Goal: Task Accomplishment & Management: Manage account settings

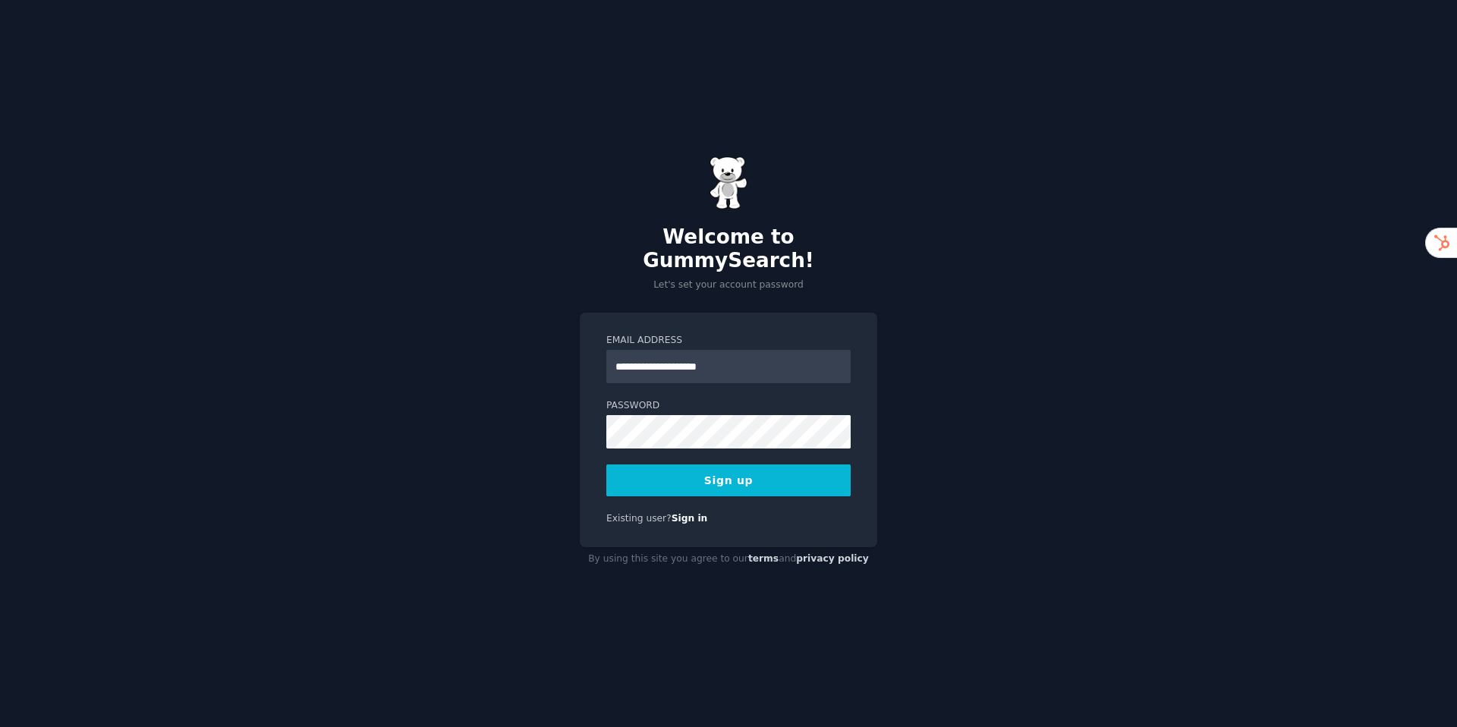
type input "**********"
click at [673, 469] on button "Sign up" at bounding box center [728, 480] width 244 height 32
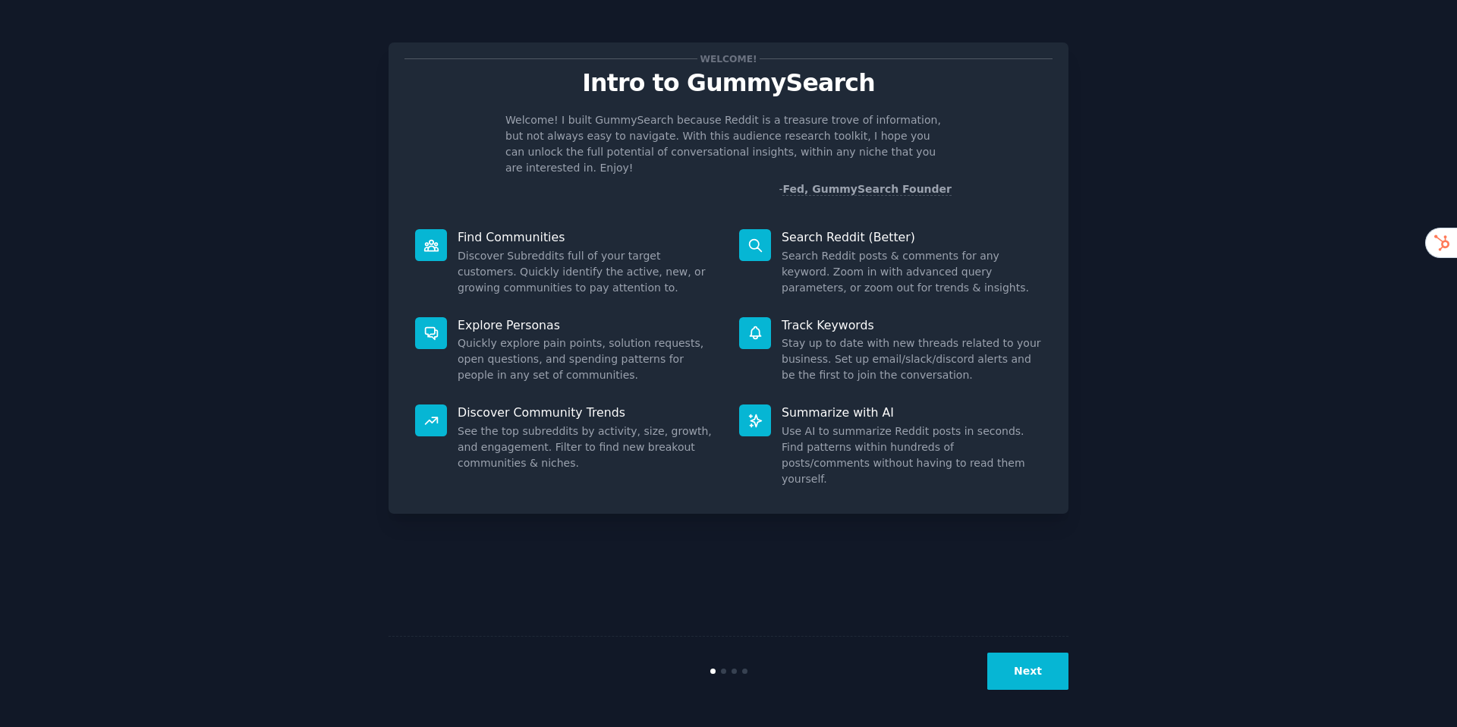
click at [1040, 681] on button "Next" at bounding box center [1027, 670] width 81 height 37
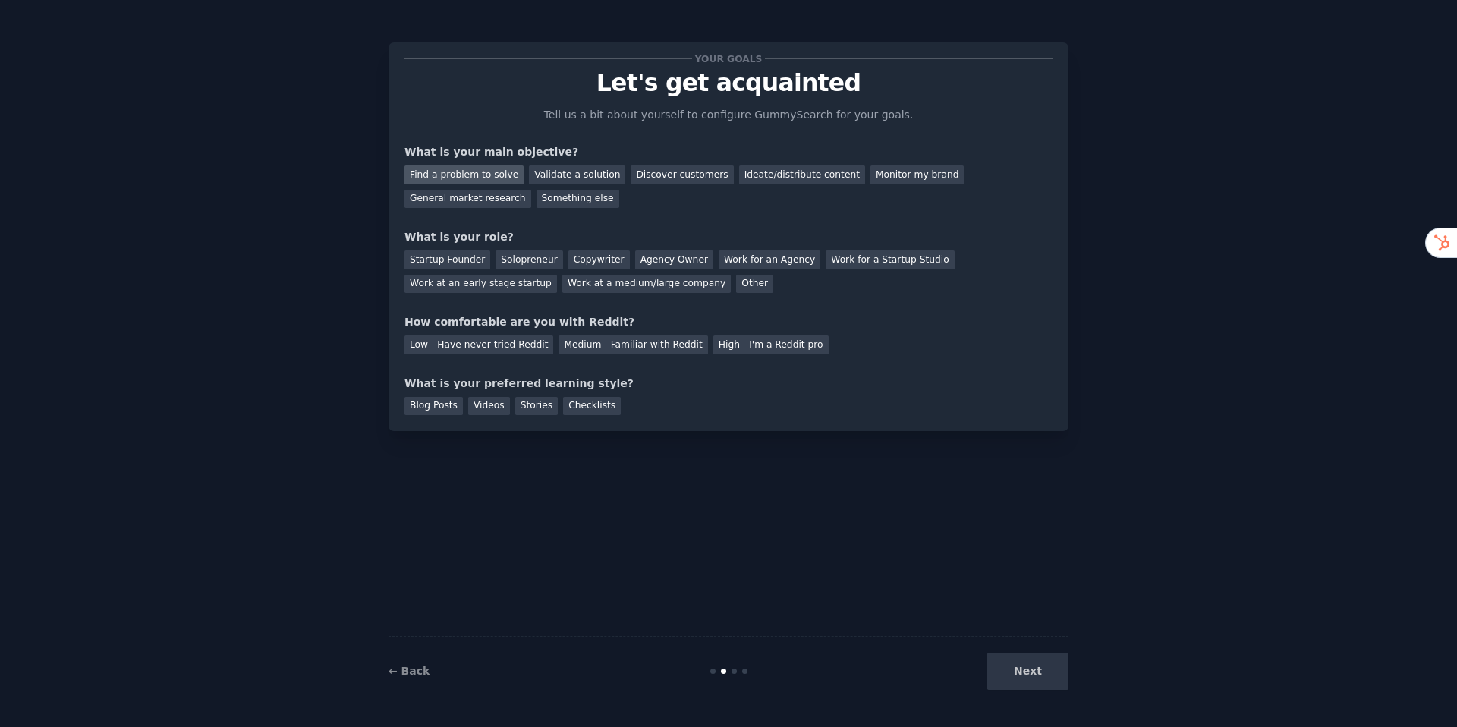
click at [454, 171] on div "Find a problem to solve" at bounding box center [463, 174] width 119 height 19
click at [646, 168] on div "Discover customers" at bounding box center [681, 174] width 102 height 19
click at [454, 171] on div "Find a problem to solve" at bounding box center [463, 174] width 119 height 19
click at [450, 262] on div "Startup Founder" at bounding box center [447, 259] width 86 height 19
click at [513, 260] on div "Solopreneur" at bounding box center [528, 259] width 67 height 19
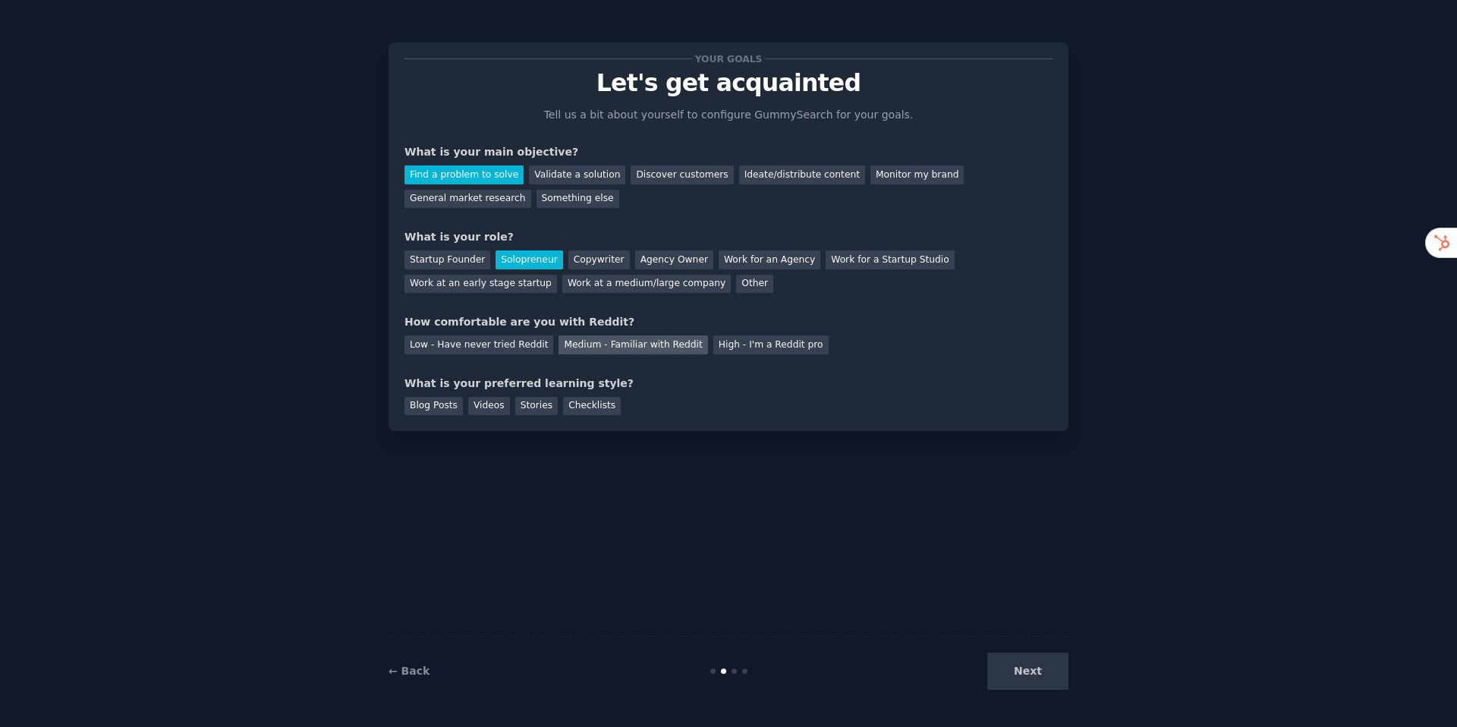
click at [566, 340] on div "Medium - Familiar with Reddit" at bounding box center [632, 344] width 149 height 19
click at [483, 408] on div "Videos" at bounding box center [489, 406] width 42 height 19
click at [446, 407] on div "Blog Posts" at bounding box center [433, 406] width 58 height 19
click at [476, 407] on div "Videos" at bounding box center [489, 406] width 42 height 19
click at [1023, 672] on button "Next" at bounding box center [1027, 670] width 81 height 37
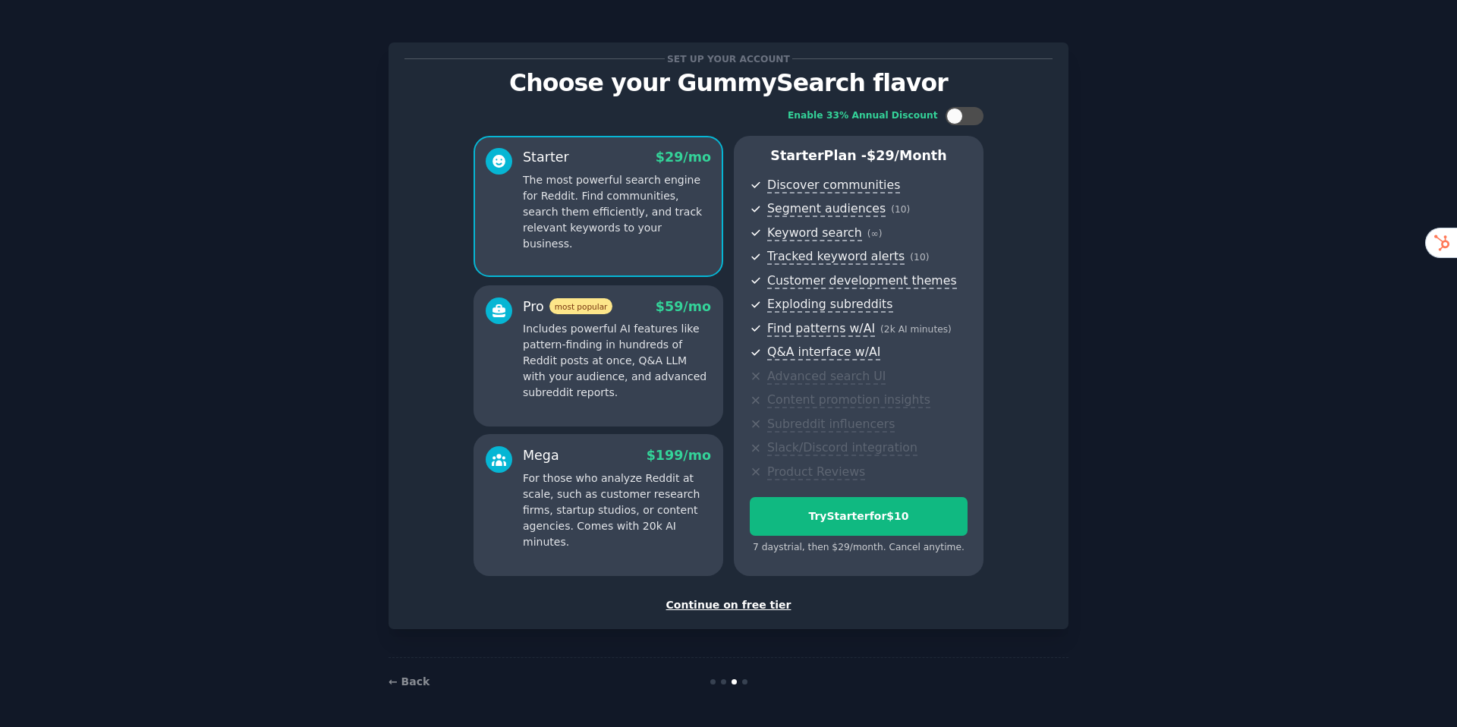
click at [641, 325] on p "Includes powerful AI features like pattern-finding in hundreds of Reddit posts …" at bounding box center [617, 361] width 188 height 80
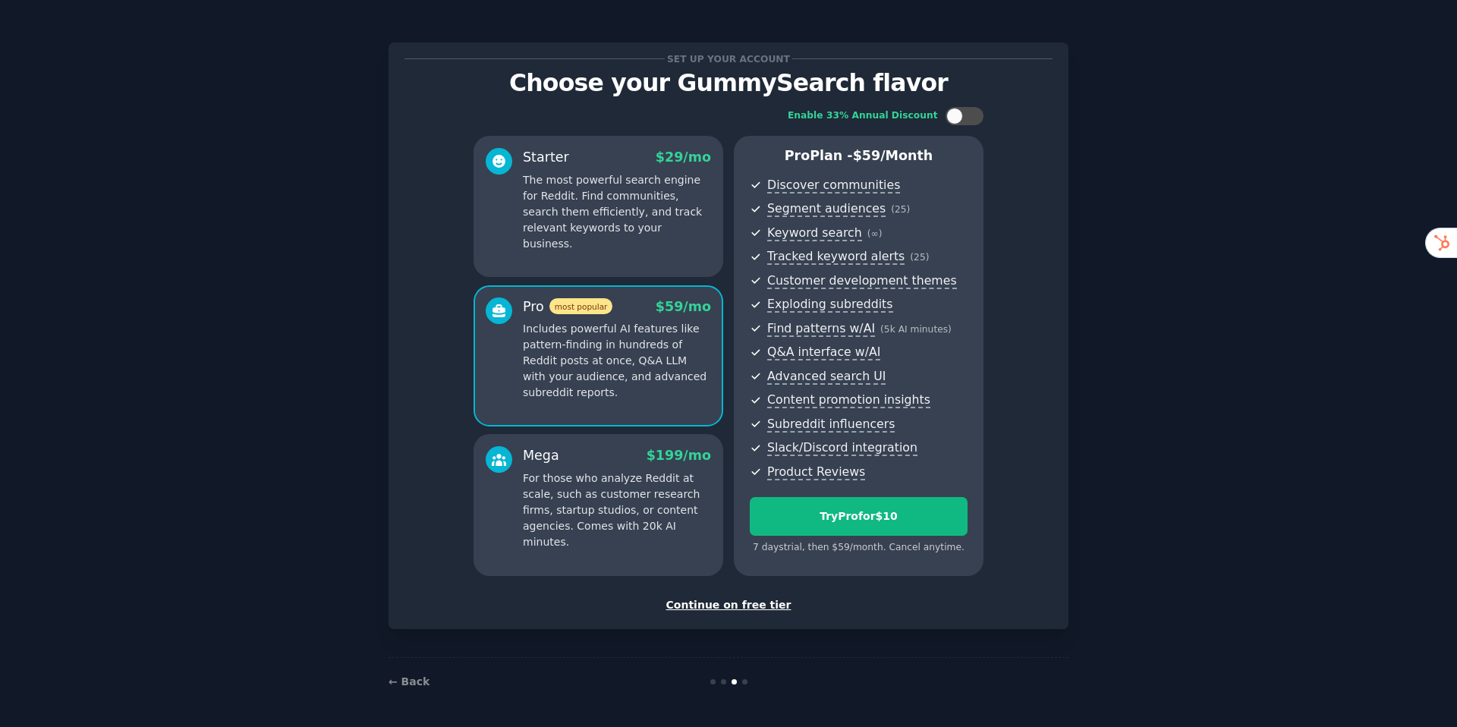
click at [653, 221] on p "The most powerful search engine for Reddit. Find communities, search them effic…" at bounding box center [617, 212] width 188 height 80
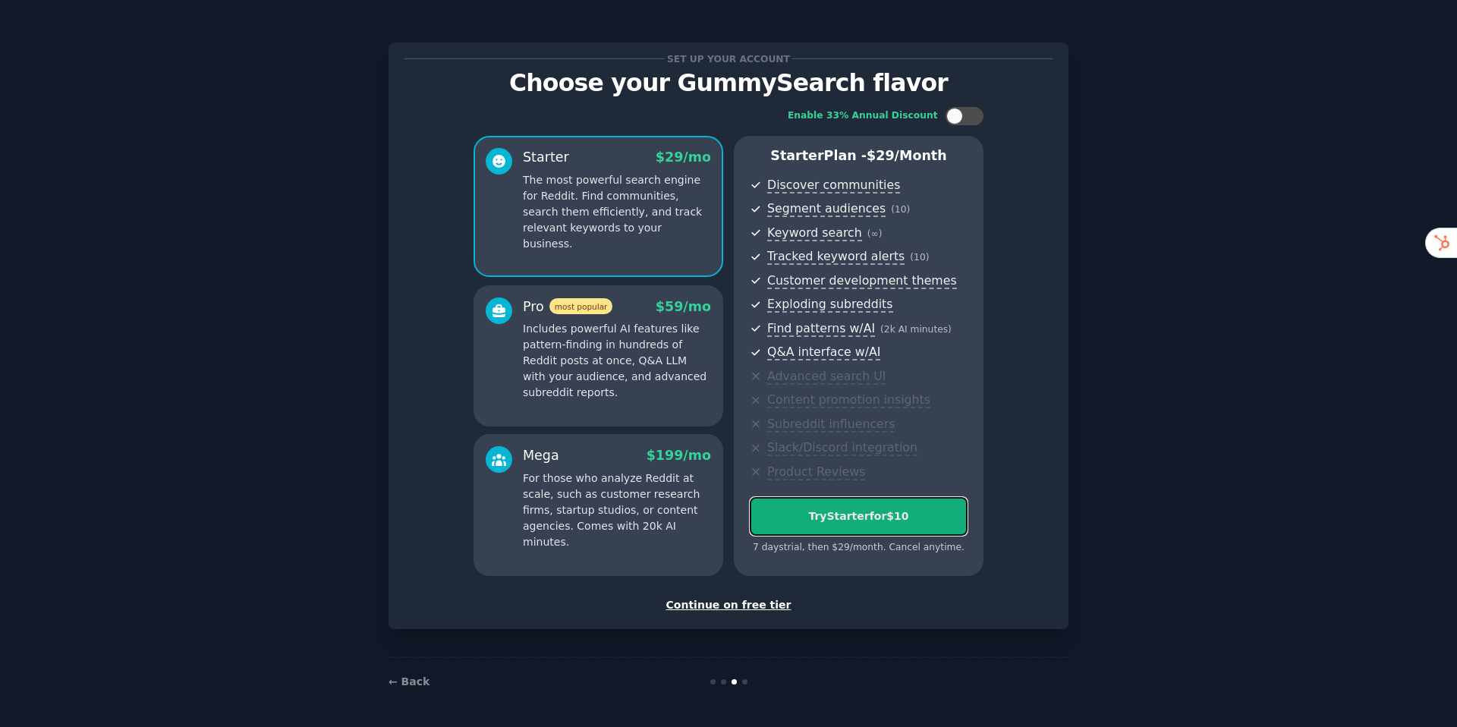
click at [771, 508] on div "Try Starter for $10" at bounding box center [858, 516] width 216 height 16
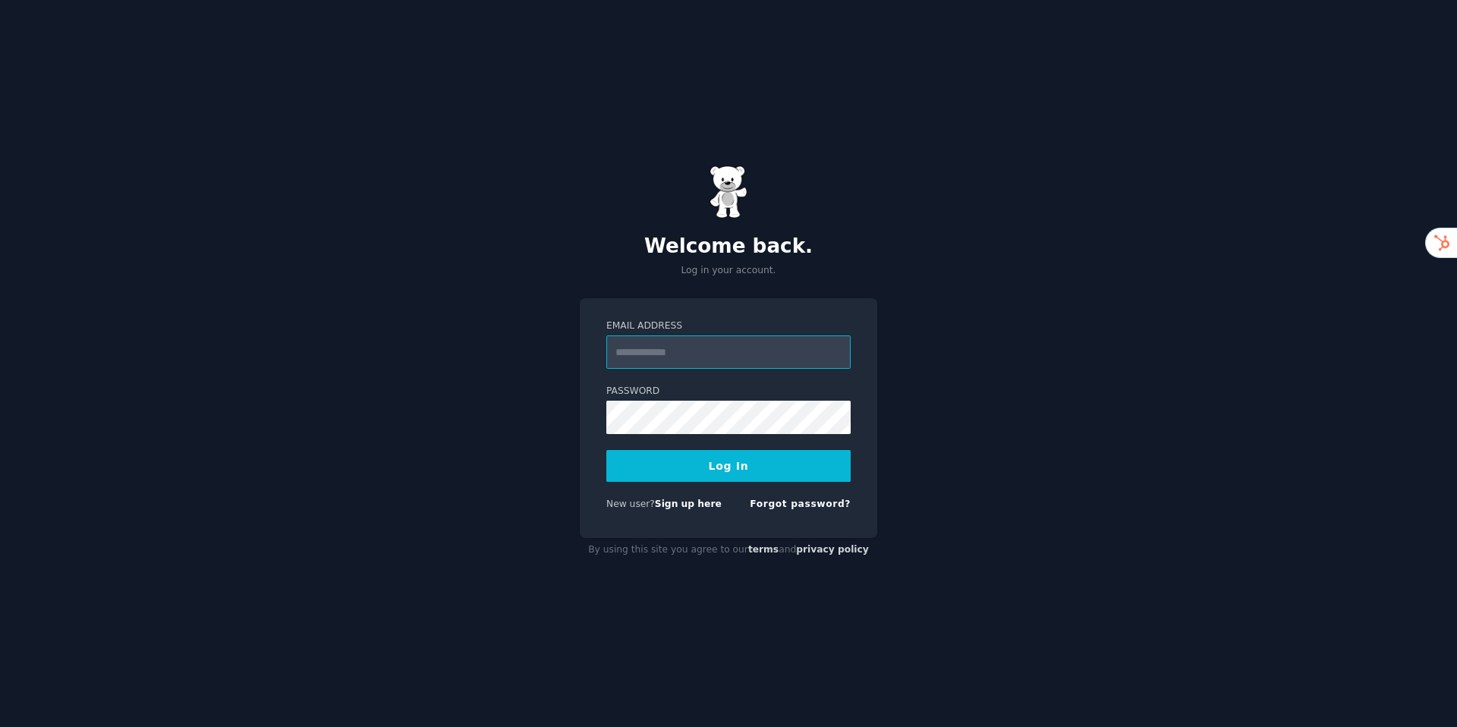
type input "**********"
click at [706, 467] on button "Log In" at bounding box center [728, 466] width 244 height 32
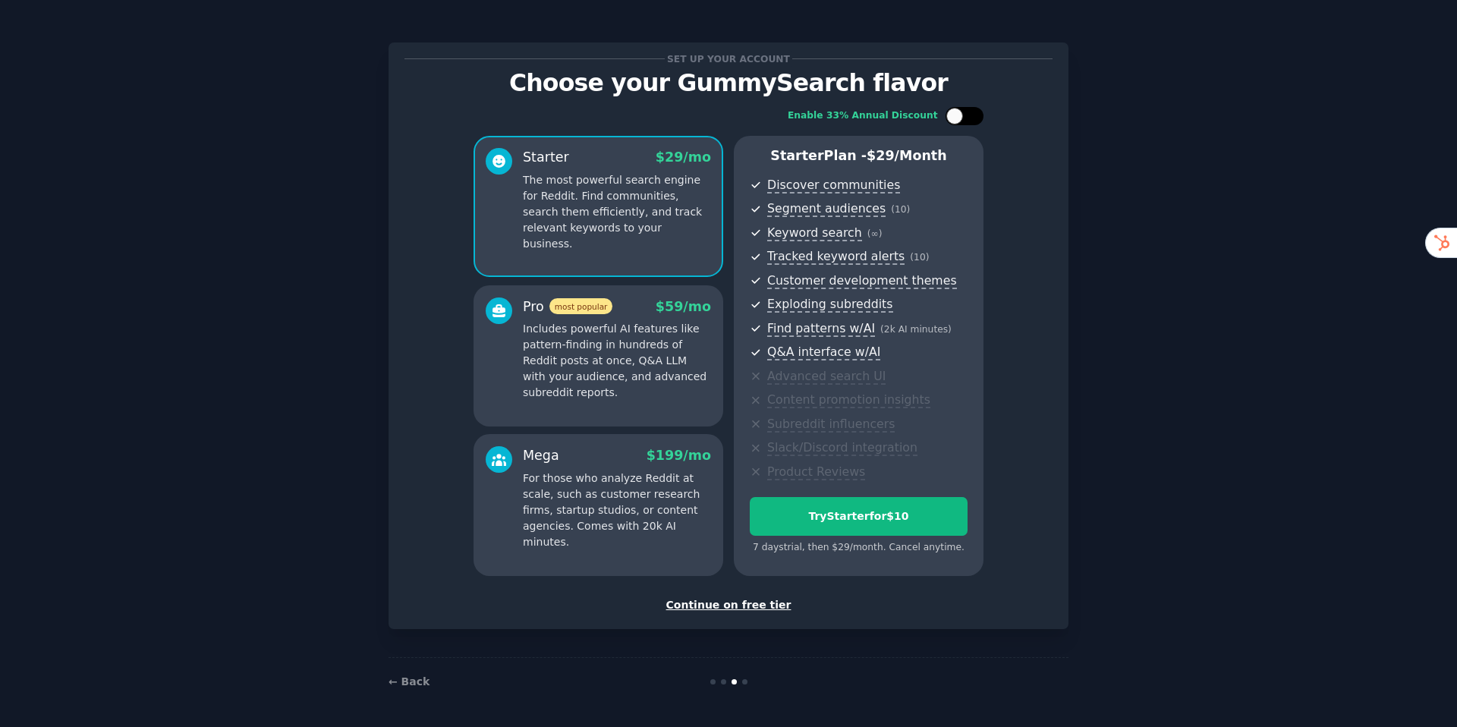
click at [960, 109] on div at bounding box center [964, 116] width 38 height 18
click at [952, 120] on icon at bounding box center [955, 116] width 8 height 8
checkbox input "false"
click at [832, 515] on div "Try Starter for $10" at bounding box center [858, 516] width 216 height 16
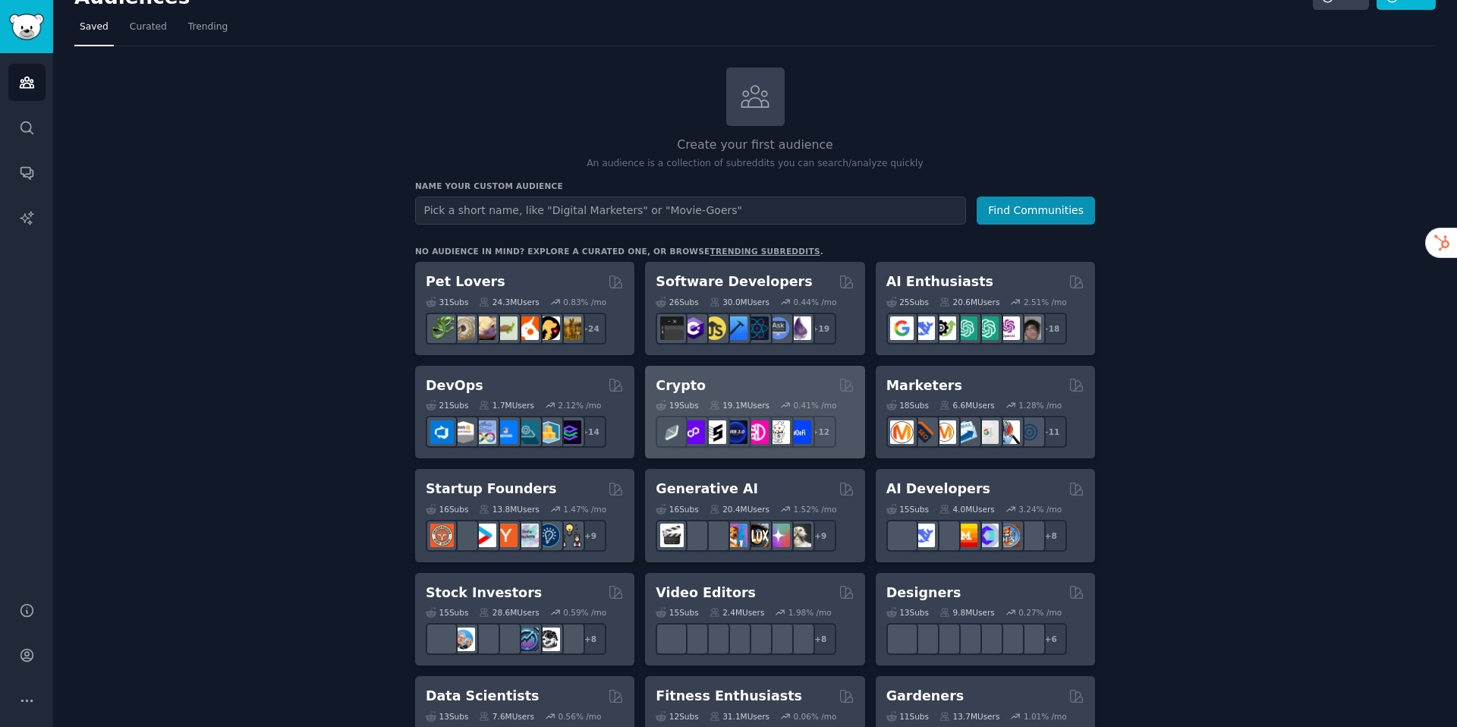
scroll to position [30, 0]
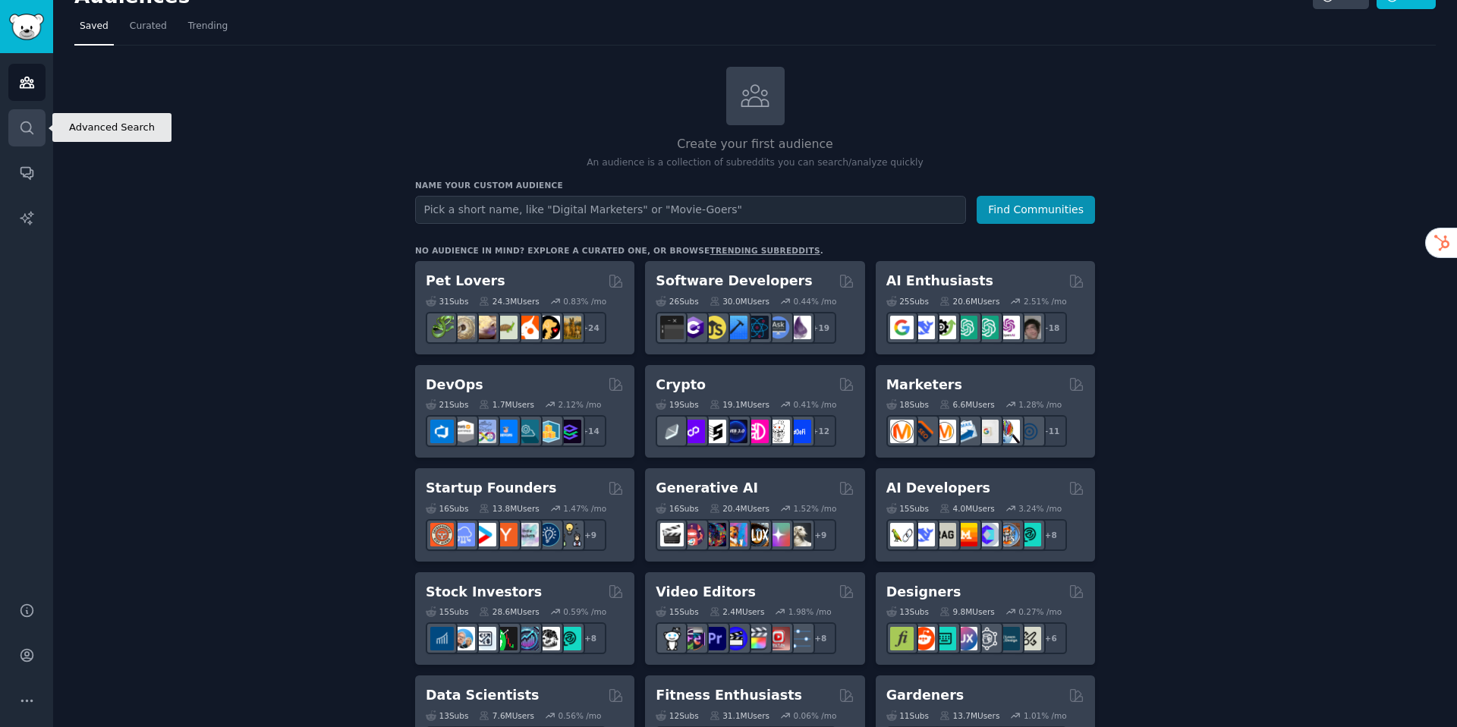
click at [22, 116] on link "Search" at bounding box center [26, 127] width 37 height 37
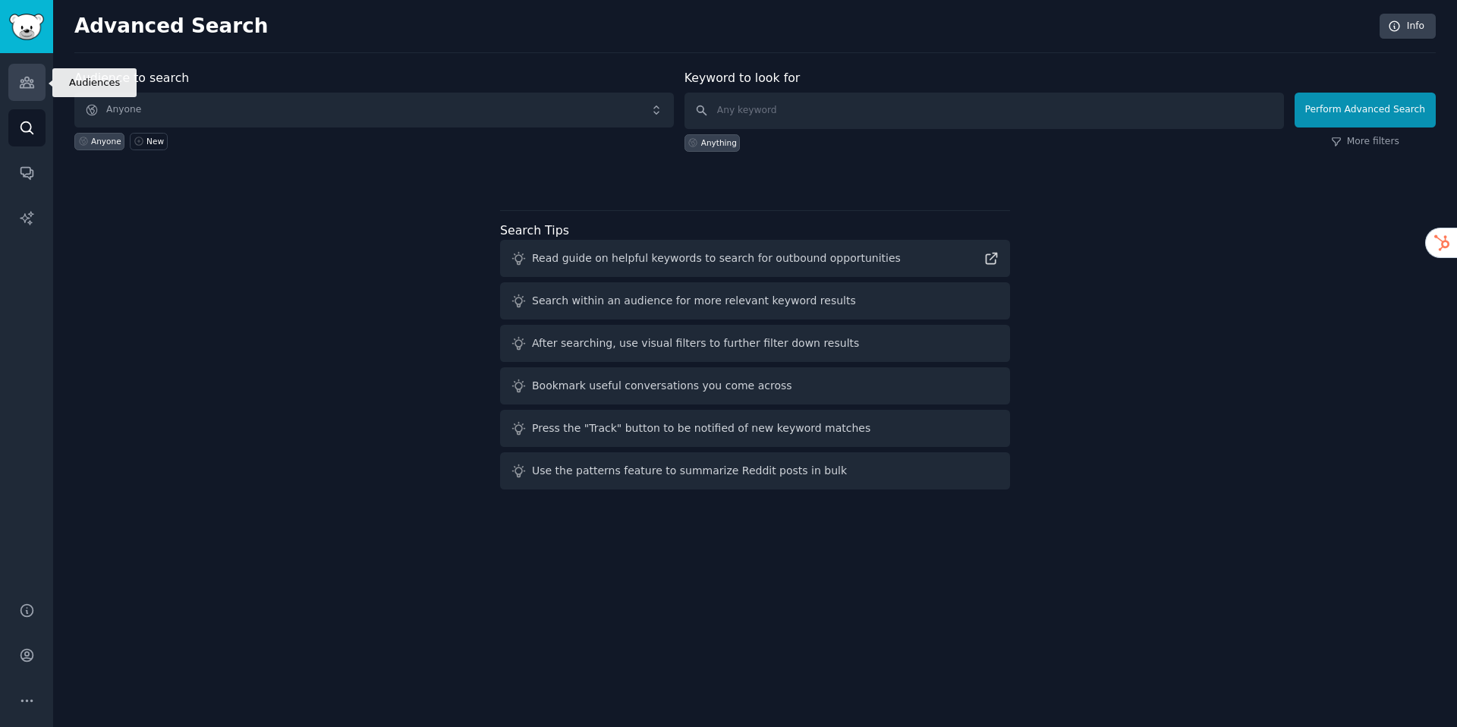
click at [30, 85] on icon "Sidebar" at bounding box center [27, 82] width 14 height 11
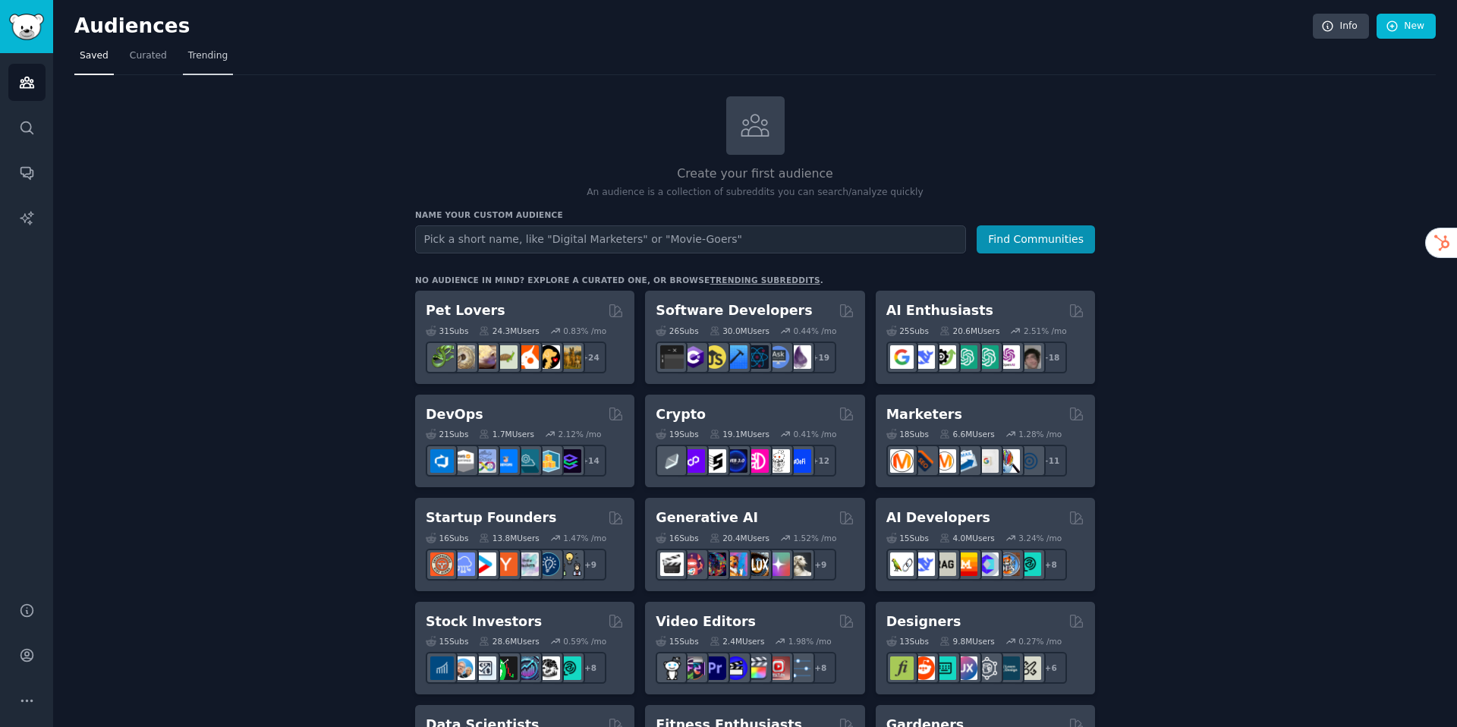
click at [196, 61] on span "Trending" at bounding box center [207, 56] width 39 height 14
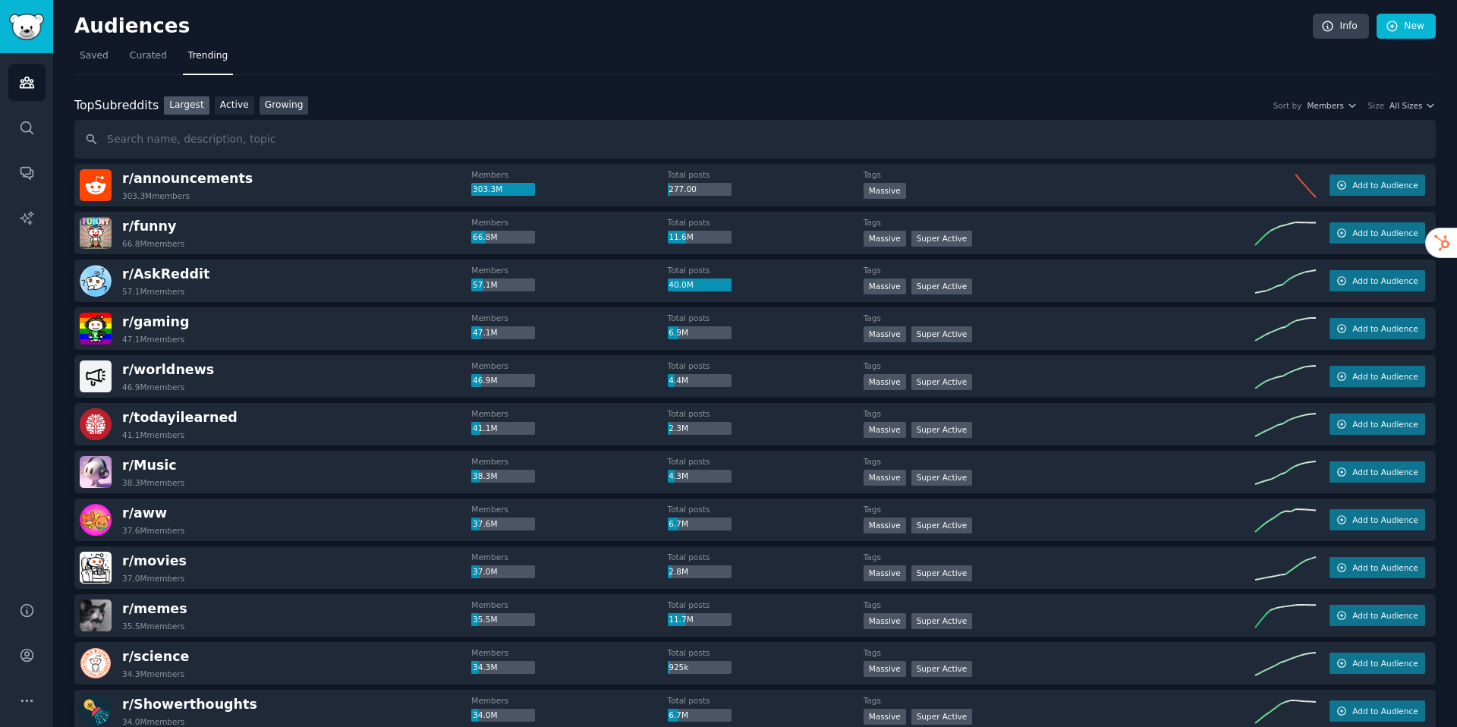
click at [281, 107] on link "Growing" at bounding box center [283, 105] width 49 height 19
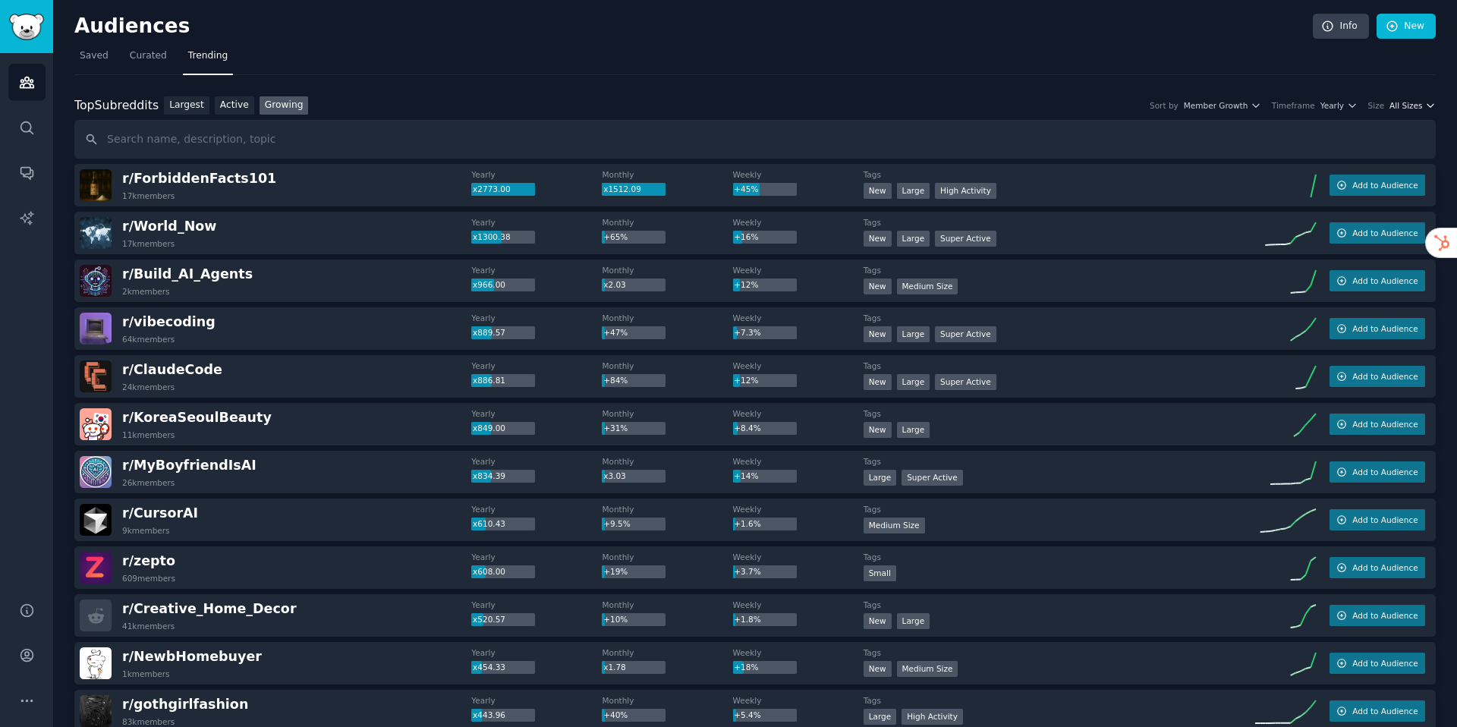
click at [1407, 105] on span "All Sizes" at bounding box center [1405, 105] width 33 height 11
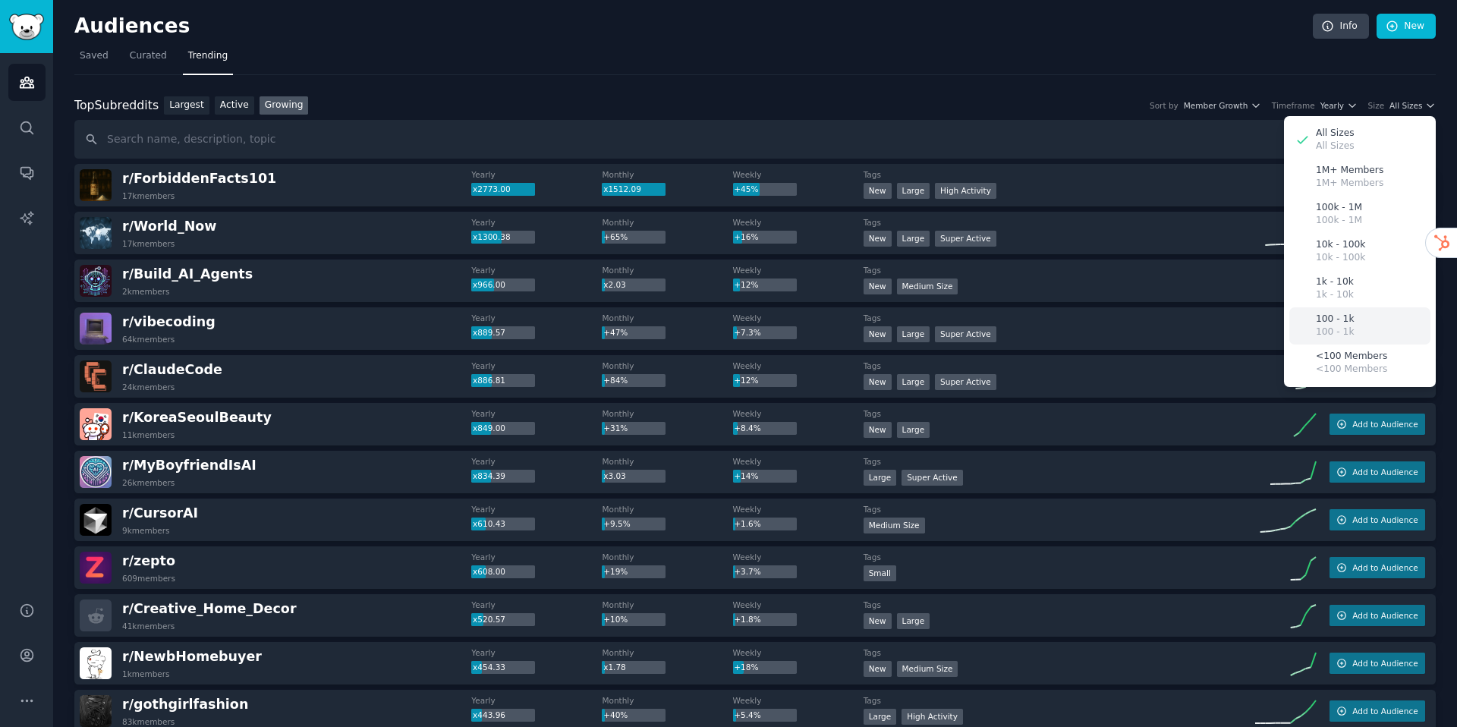
click at [1381, 319] on div "100 - 1k 100 - 1k" at bounding box center [1359, 325] width 141 height 37
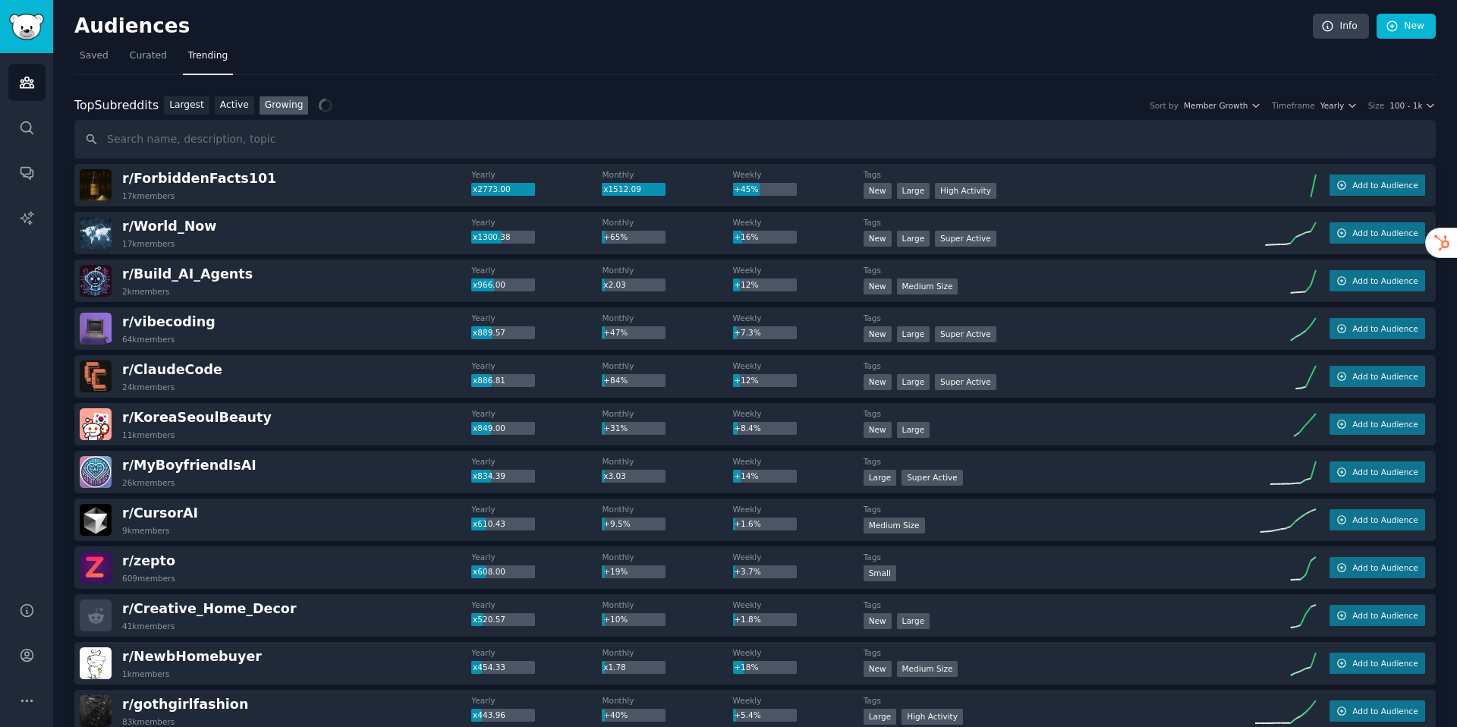
click at [1413, 113] on div "Top Subreddits Top Subreddits Largest Active Growing Sort by Member Growth Time…" at bounding box center [754, 105] width 1361 height 19
click at [1411, 104] on span "100 - 1k" at bounding box center [1405, 105] width 33 height 11
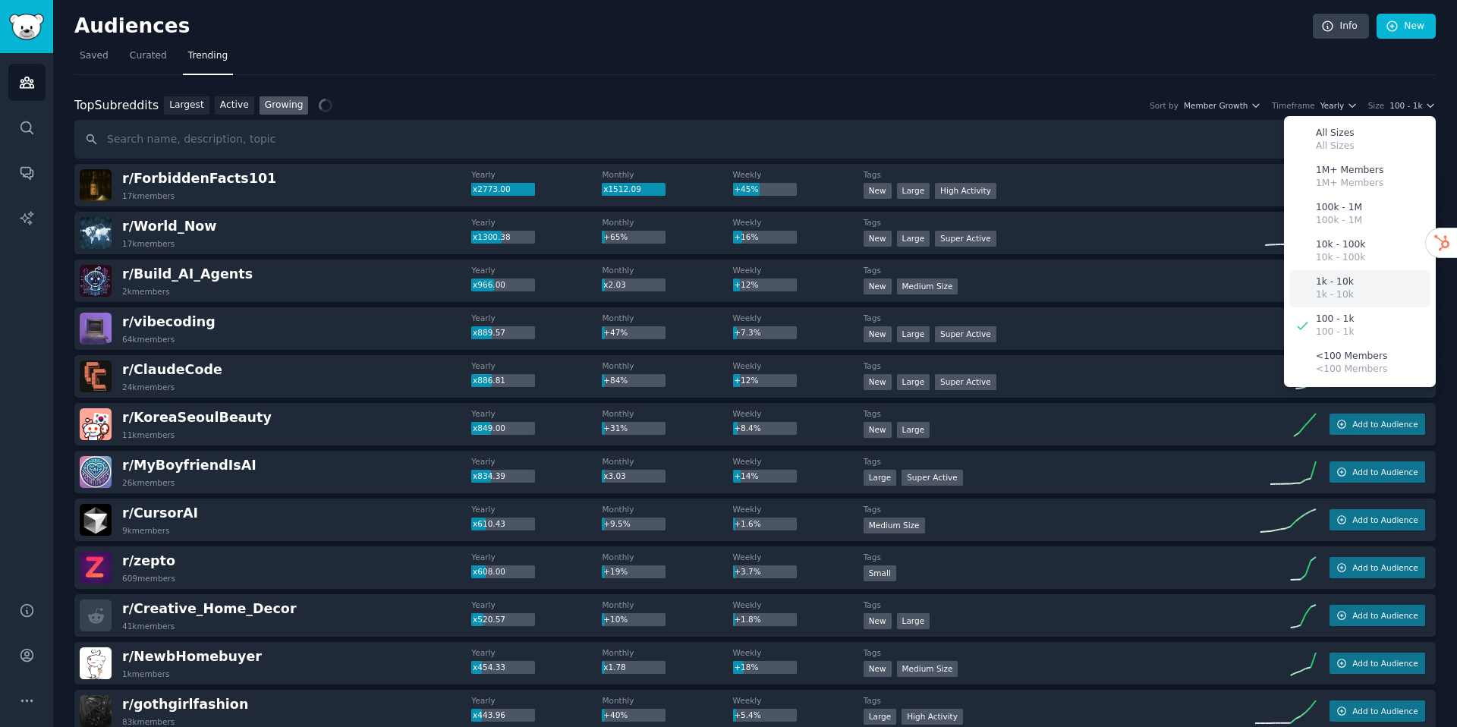
click at [1369, 290] on div "1k - 10k 1k - 10k" at bounding box center [1359, 288] width 141 height 37
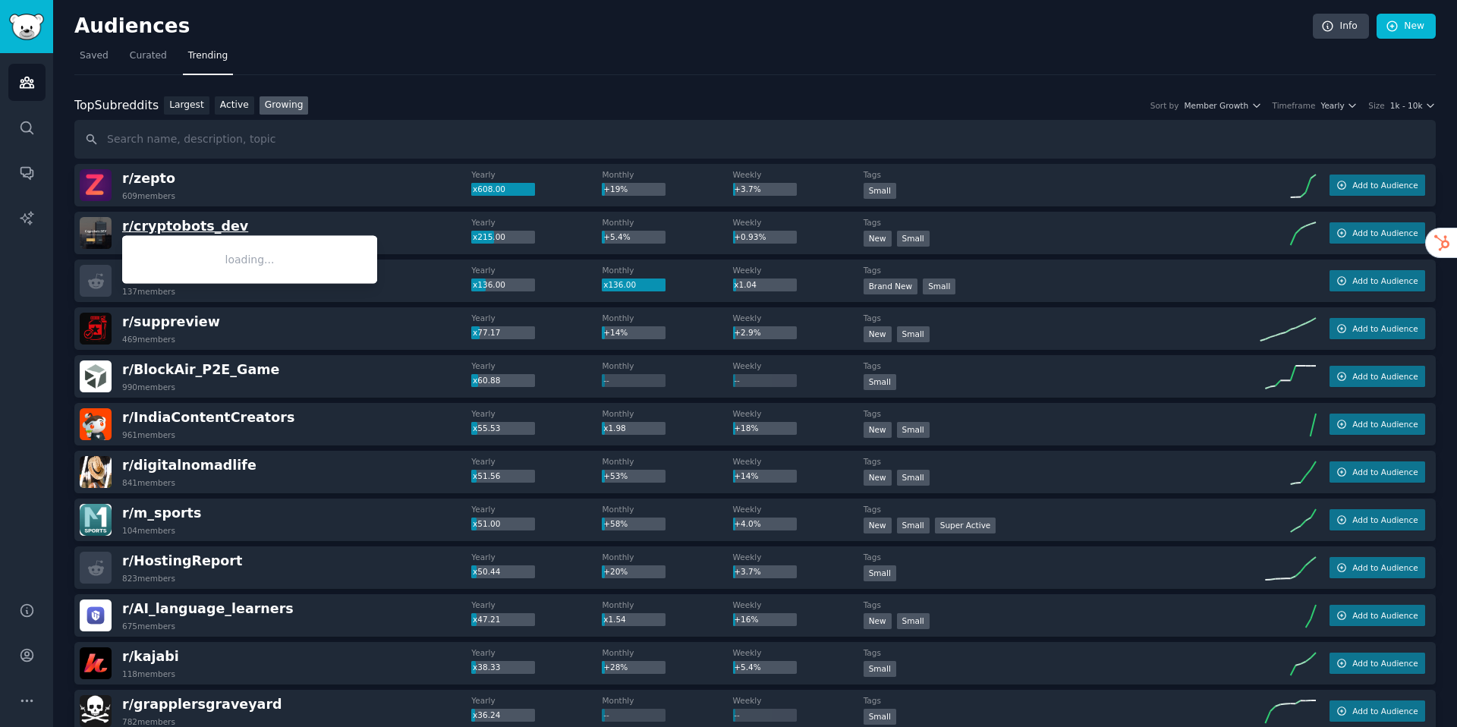
click at [200, 227] on span "r/ cryptobots_dev" at bounding box center [185, 225] width 126 height 15
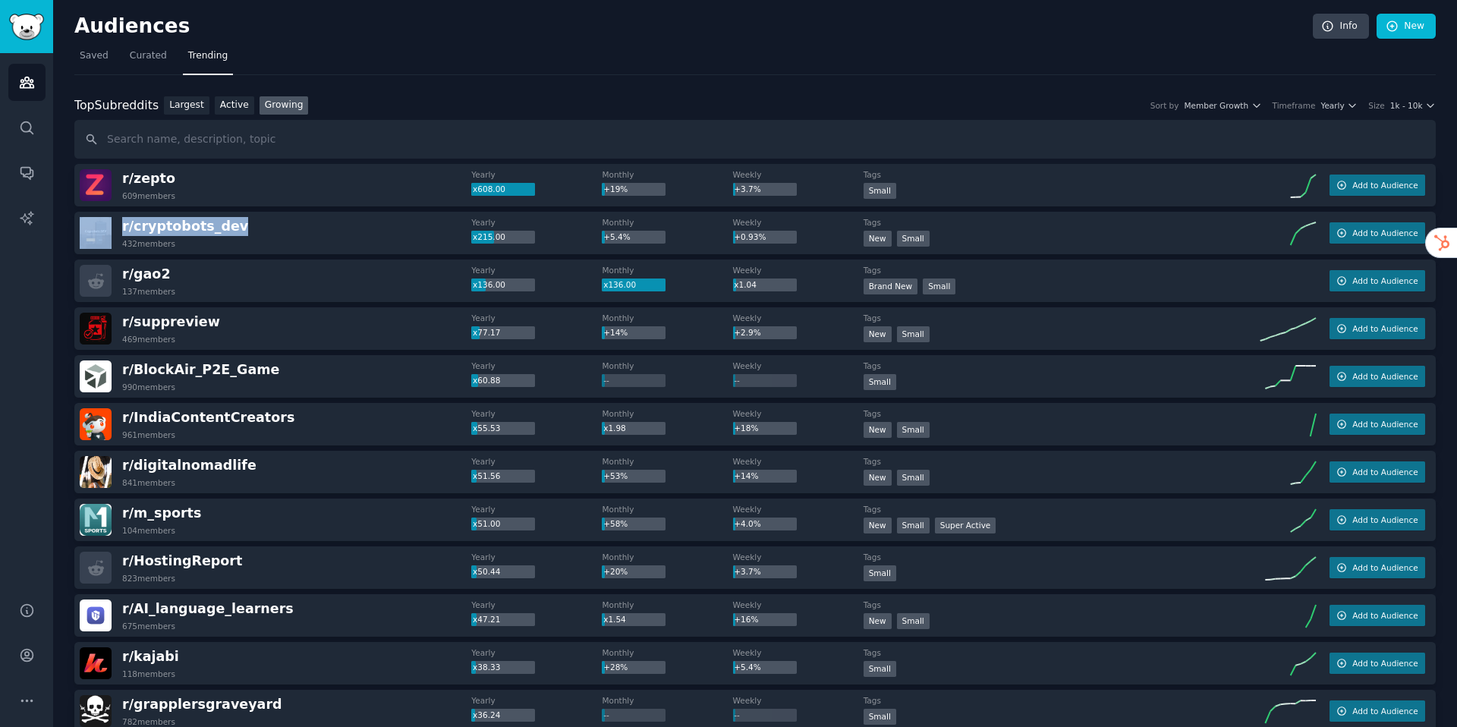
drag, startPoint x: 244, startPoint y: 231, endPoint x: 115, endPoint y: 231, distance: 128.2
click at [115, 231] on div "r/ cryptobots_dev 432 members" at bounding box center [275, 233] width 391 height 32
copy div "r/ cryptobots_dev"
click at [287, 102] on link "Growing" at bounding box center [283, 105] width 49 height 19
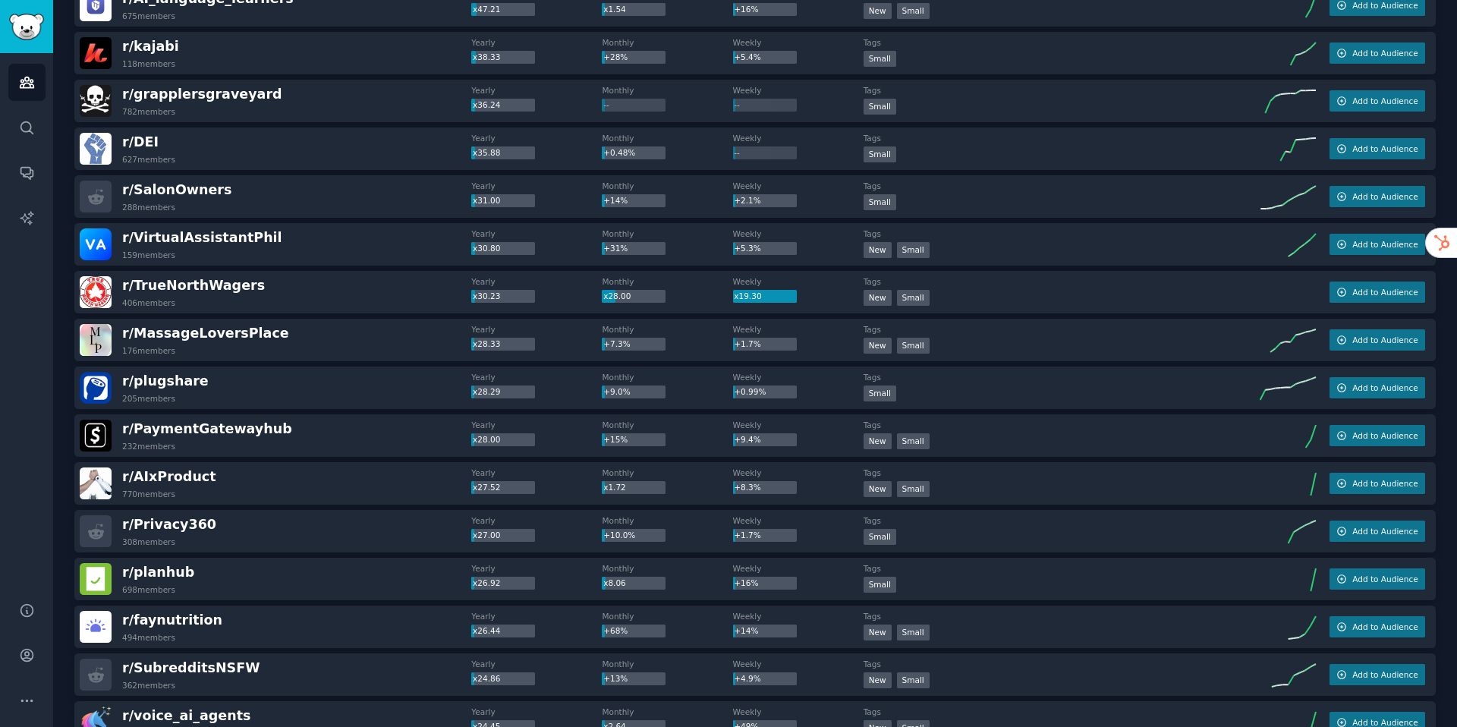
scroll to position [630, 0]
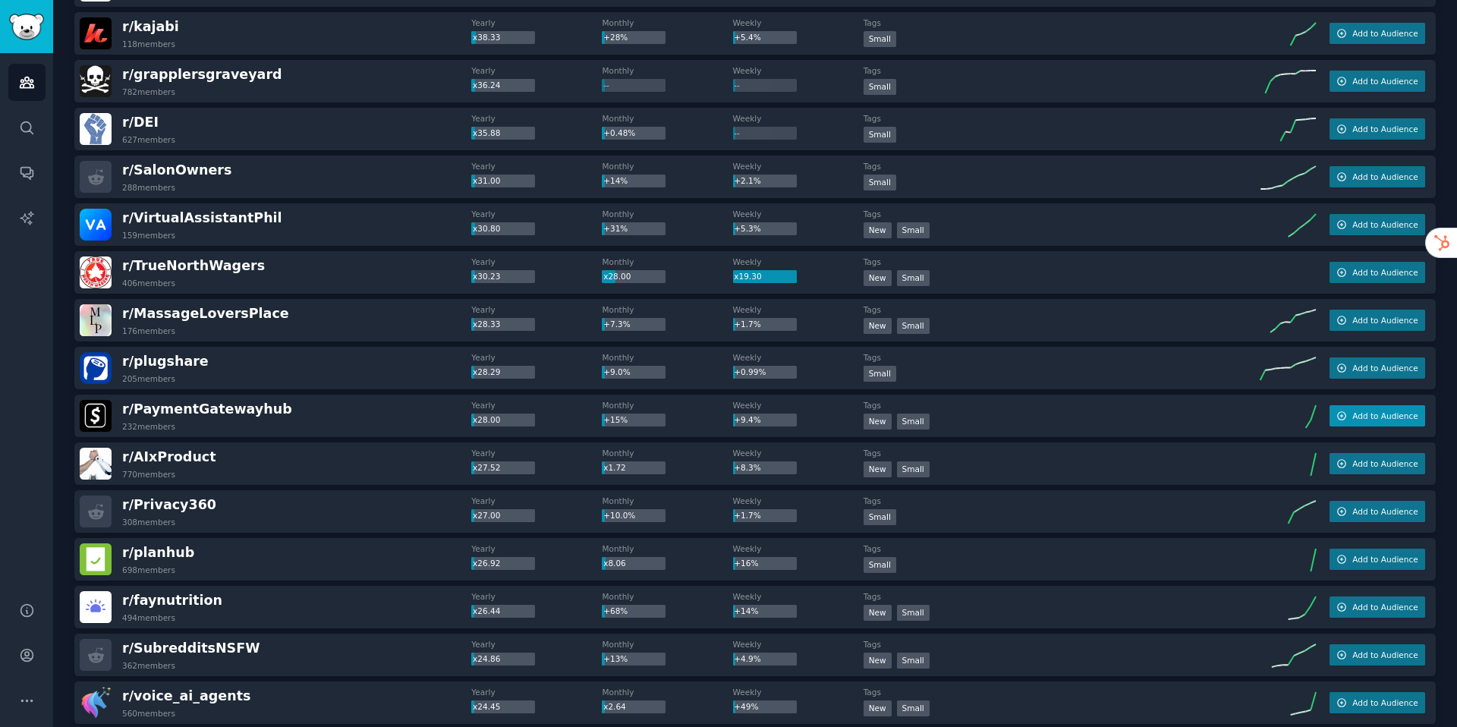
click at [1356, 415] on span "Add to Audience" at bounding box center [1384, 415] width 65 height 11
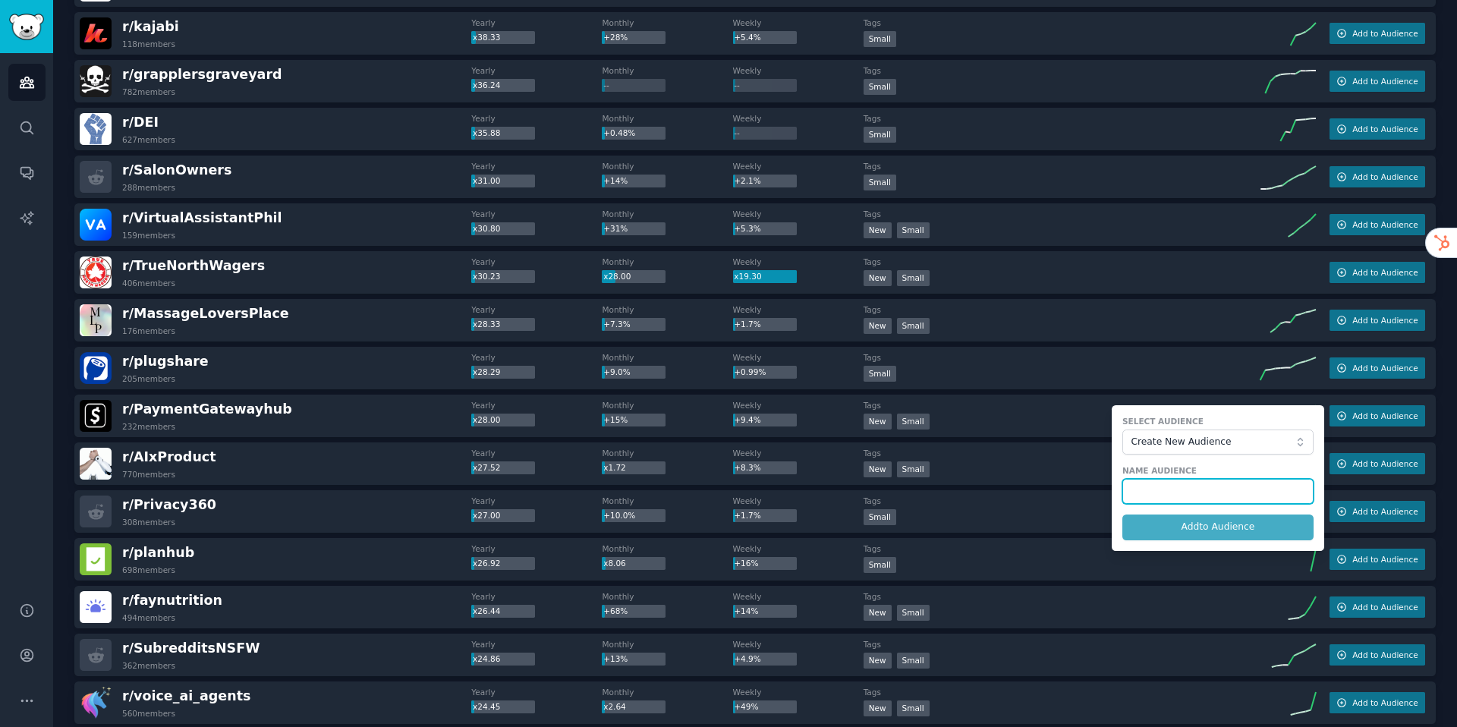
click at [1208, 491] on input "text" at bounding box center [1217, 492] width 191 height 26
type input "payment"
click at [1186, 524] on button "Add to Audience" at bounding box center [1217, 527] width 191 height 26
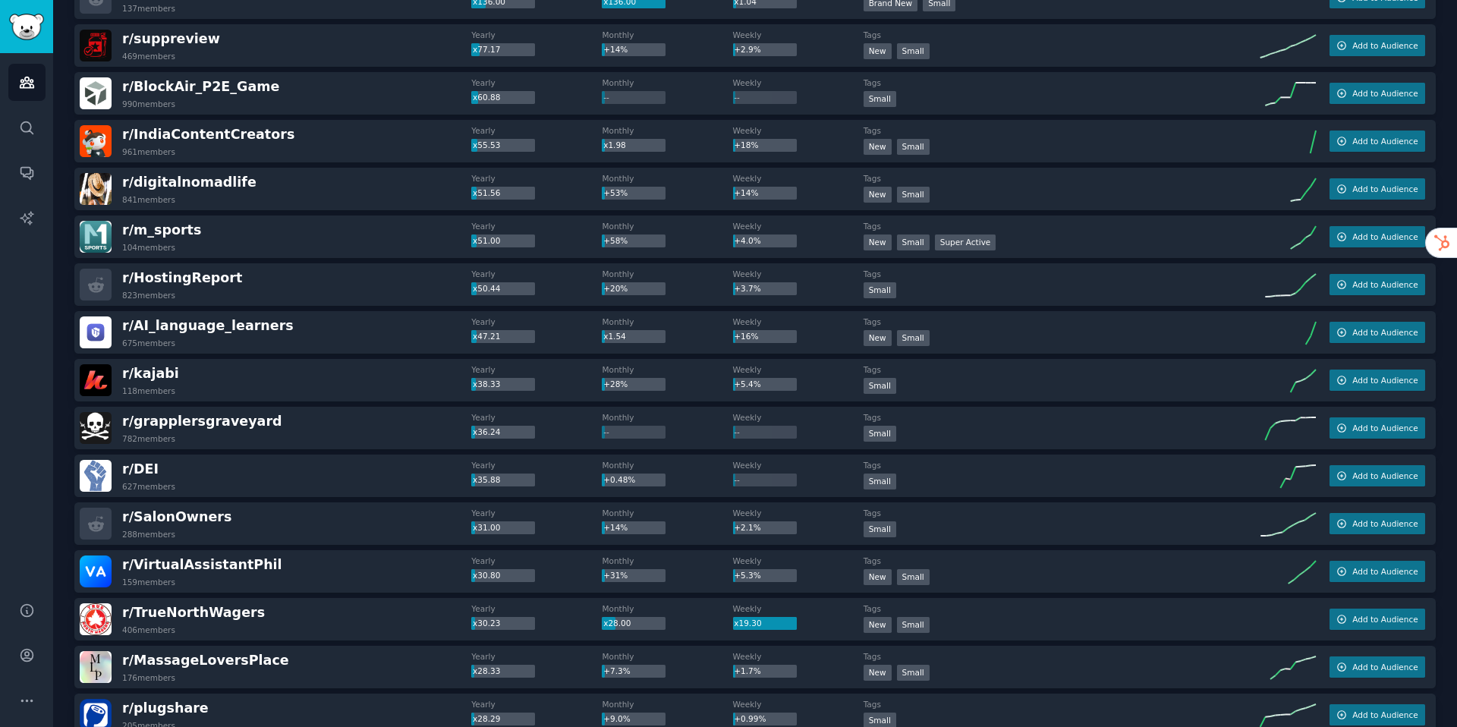
scroll to position [0, 0]
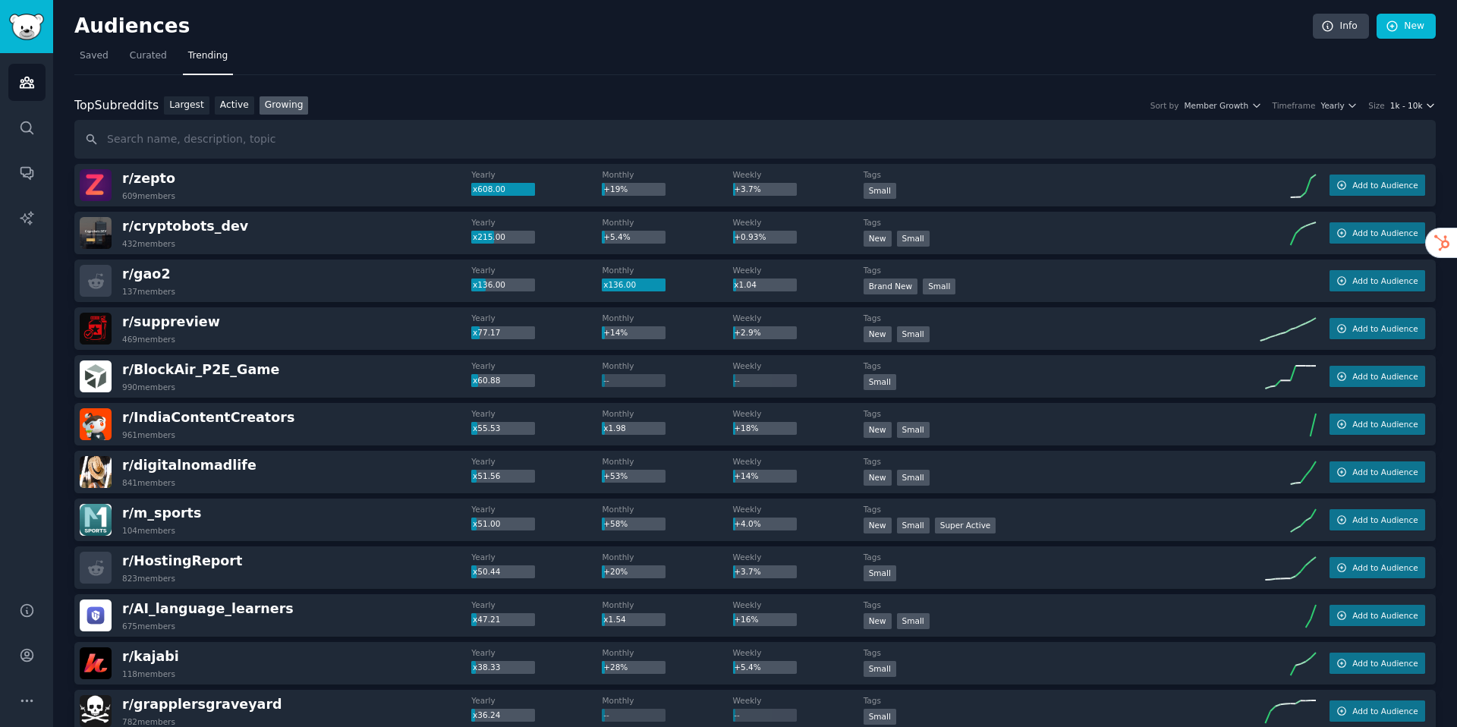
click at [1410, 105] on span "1k - 10k" at bounding box center [1406, 105] width 33 height 11
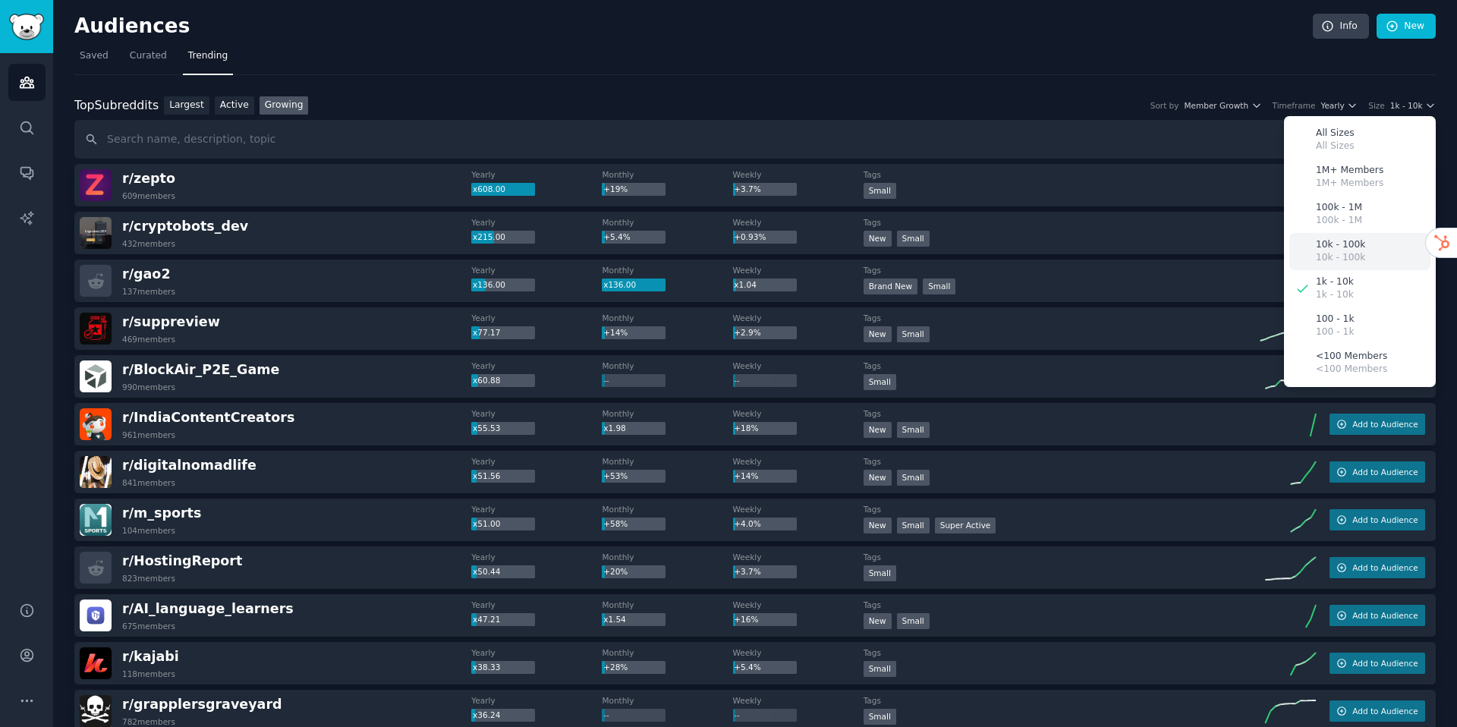
click at [1350, 259] on p "10k - 100k" at bounding box center [1340, 258] width 49 height 14
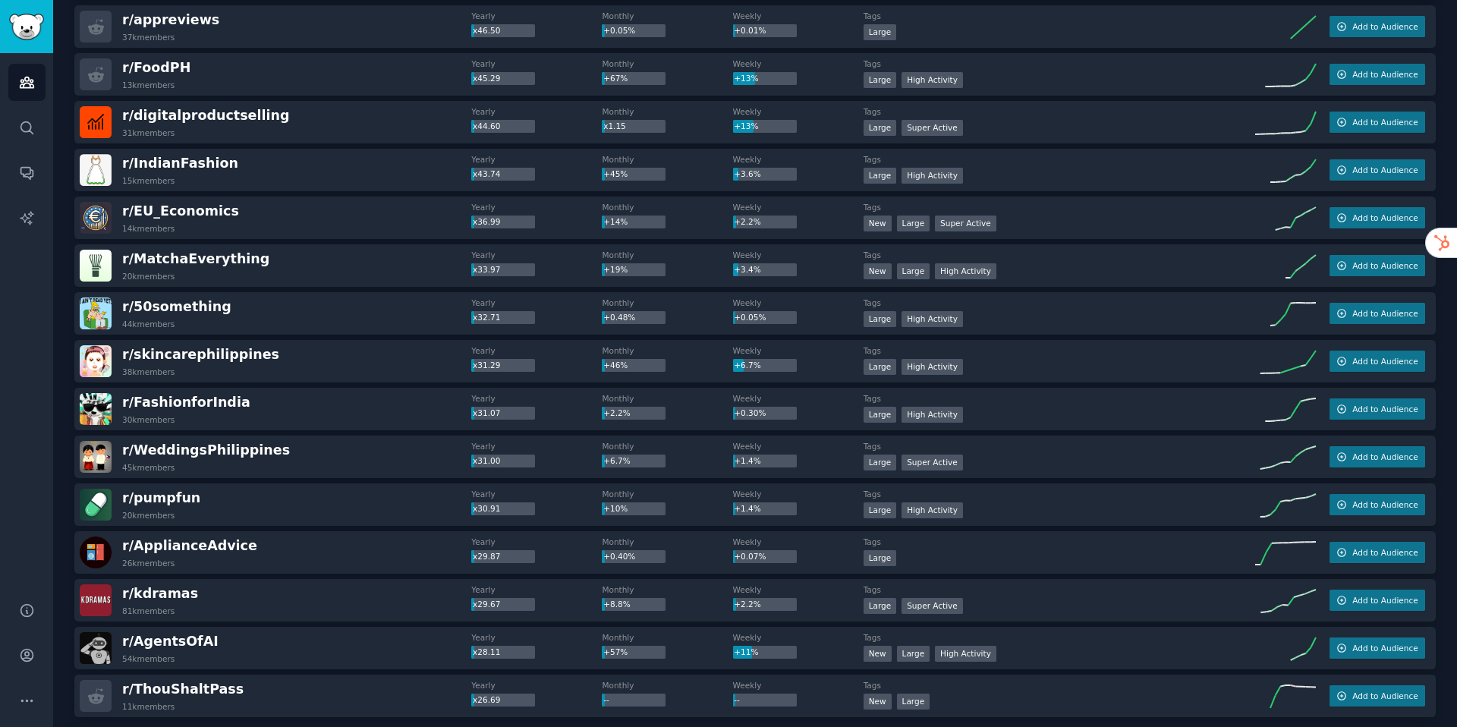
scroll to position [1925, 0]
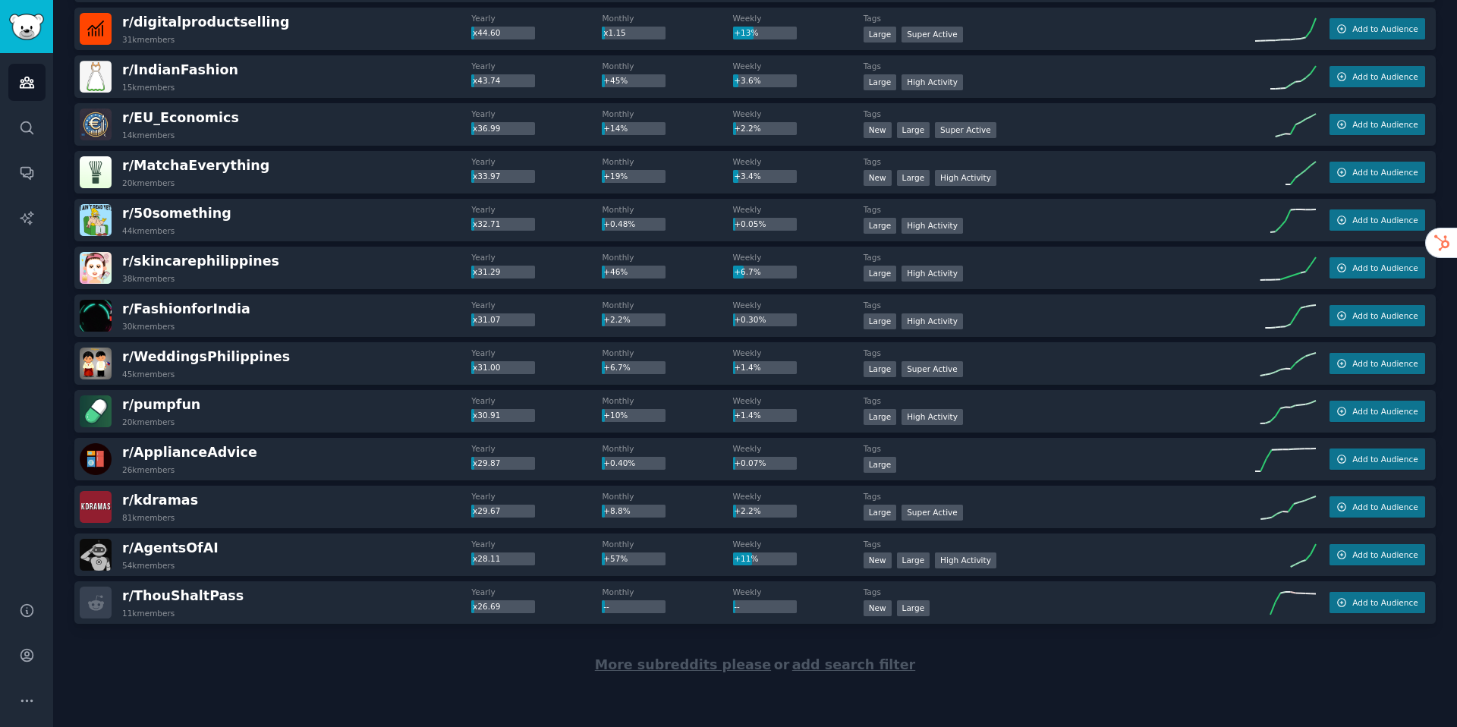
click at [683, 672] on div "More subreddits please or add search filter" at bounding box center [754, 665] width 1361 height 83
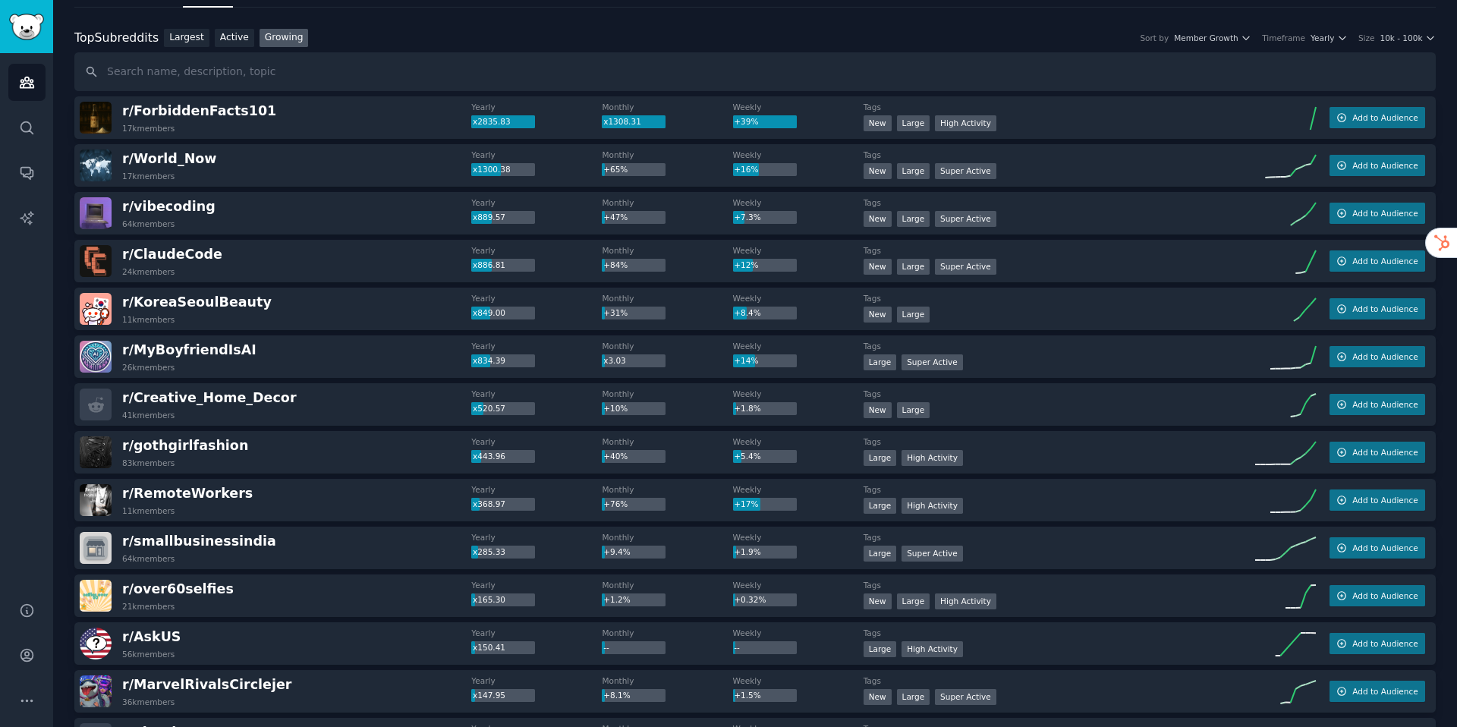
scroll to position [0, 0]
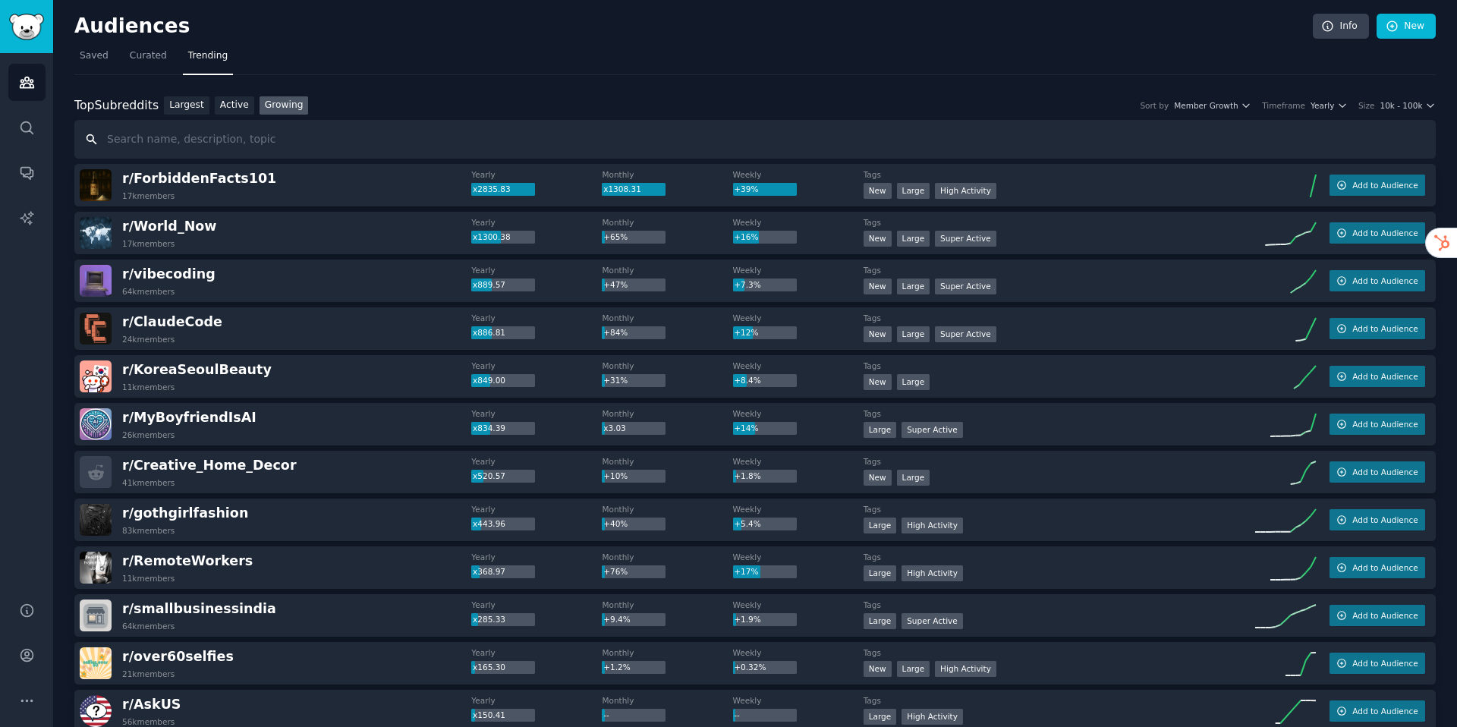
click at [266, 129] on input "text" at bounding box center [754, 139] width 1361 height 39
type input "fintech"
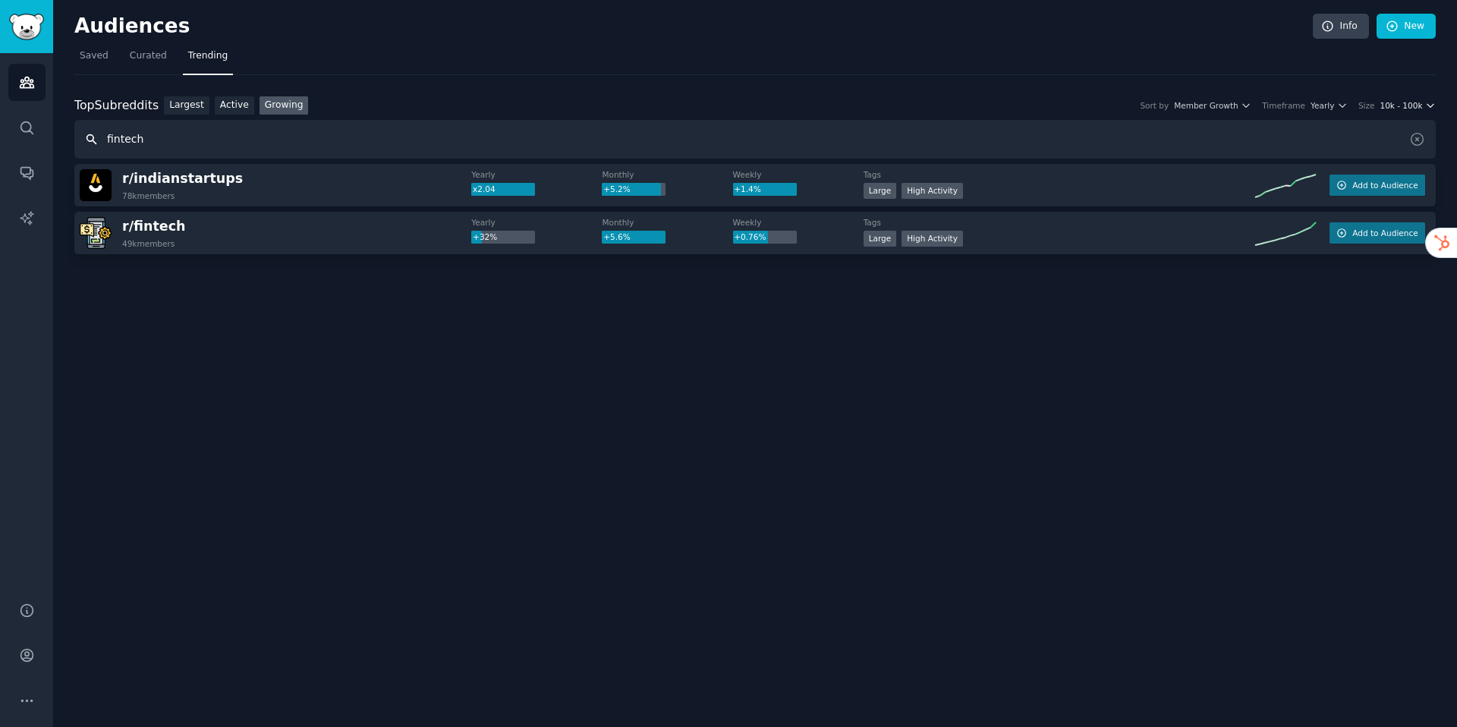
click at [1396, 105] on span "10k - 100k" at bounding box center [1400, 105] width 42 height 11
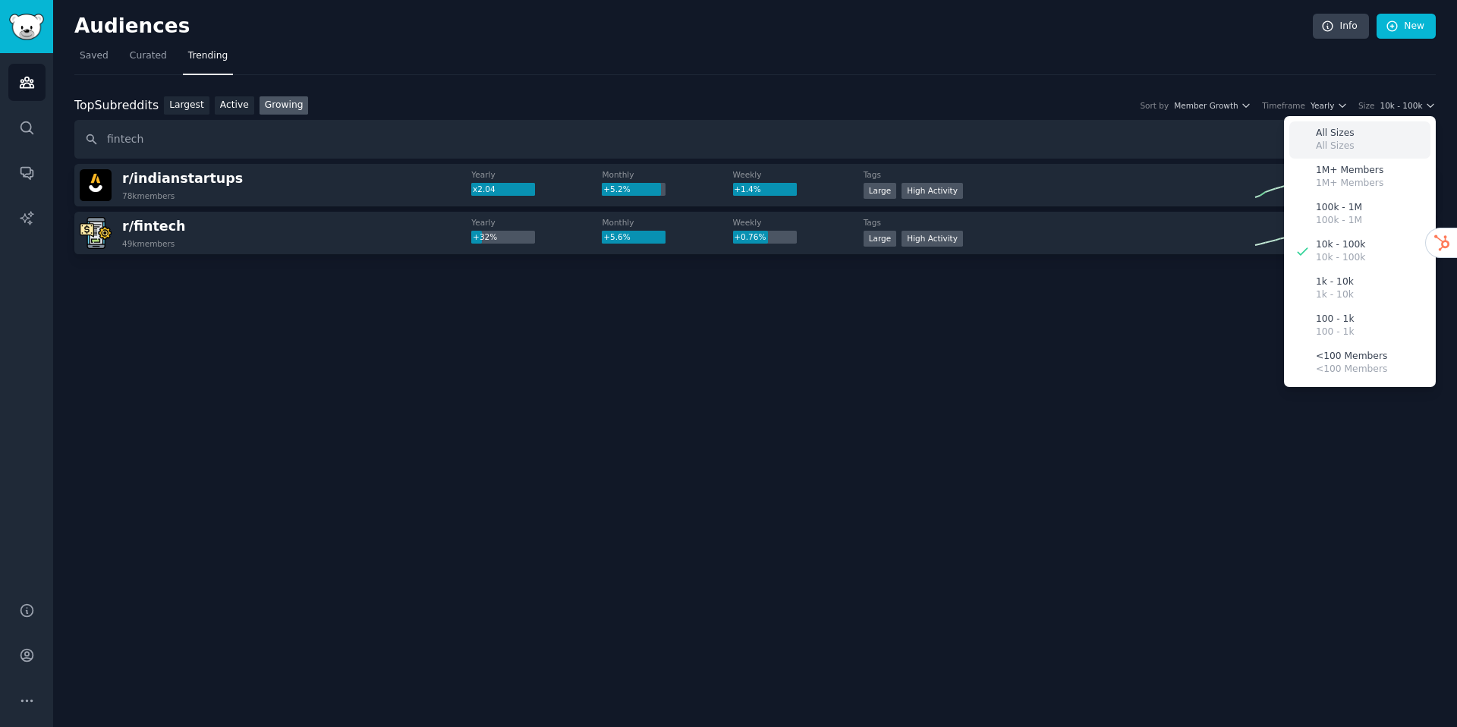
click at [1385, 125] on div "All Sizes All Sizes" at bounding box center [1359, 139] width 141 height 37
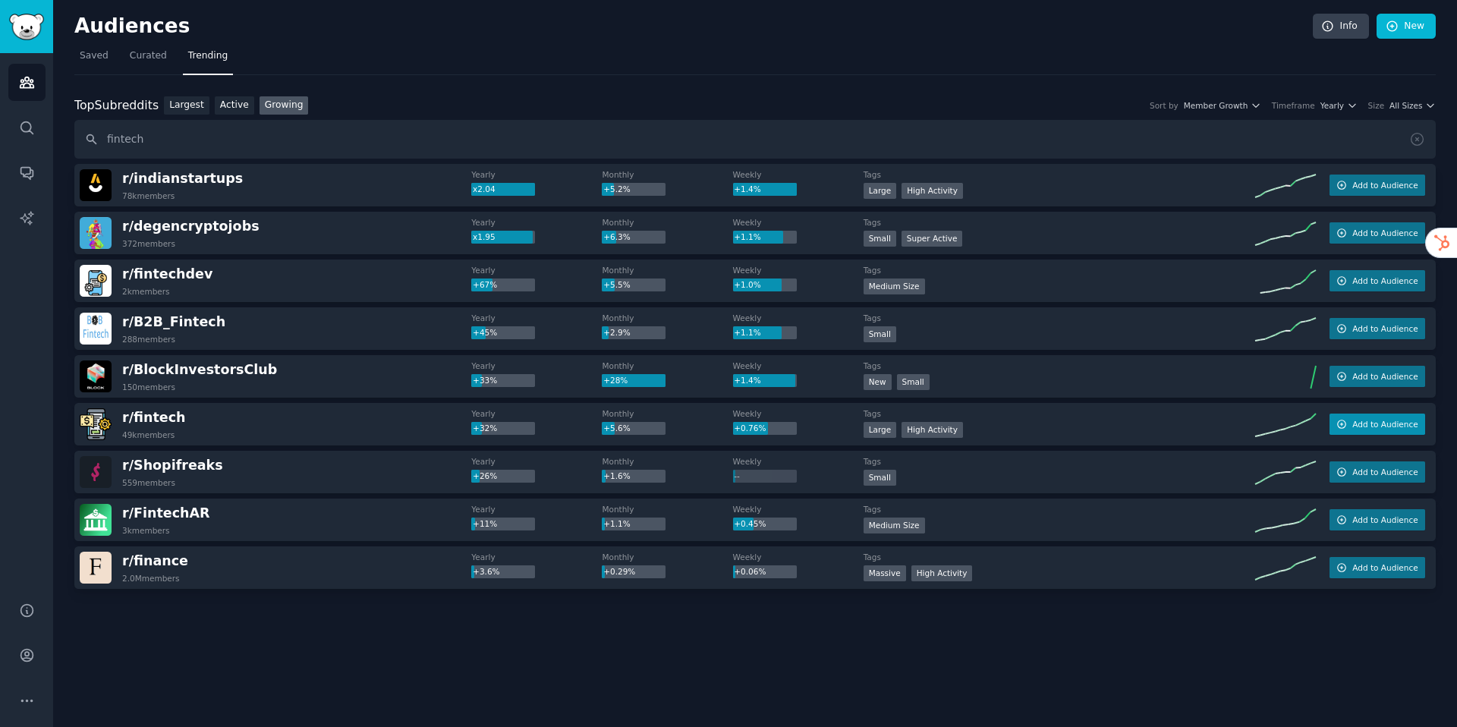
click at [1375, 432] on button "Add to Audience" at bounding box center [1377, 423] width 96 height 21
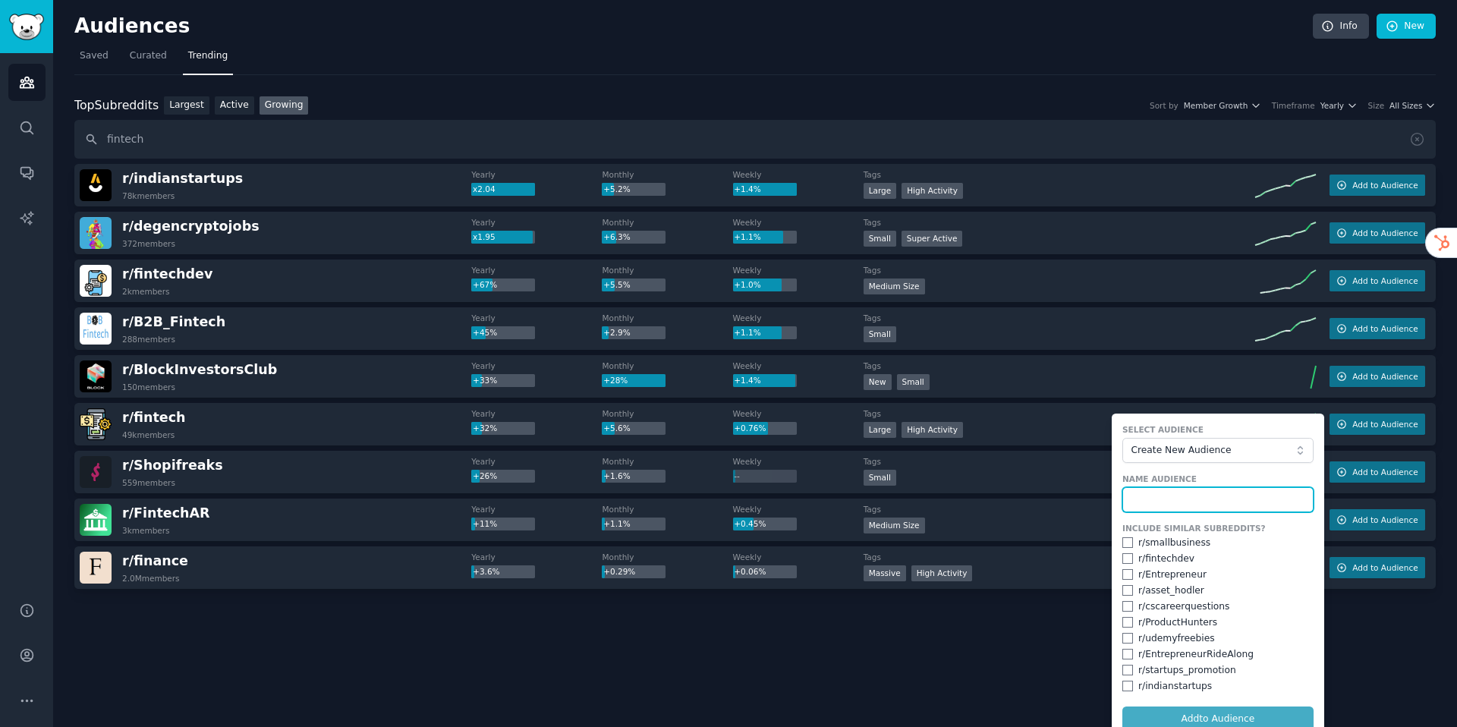
click at [1267, 489] on input "text" at bounding box center [1217, 500] width 191 height 26
type input "fintech"
click at [1127, 563] on input "checkbox" at bounding box center [1127, 558] width 11 height 11
click at [1187, 715] on button "Add to Audience" at bounding box center [1217, 719] width 191 height 26
checkbox input "false"
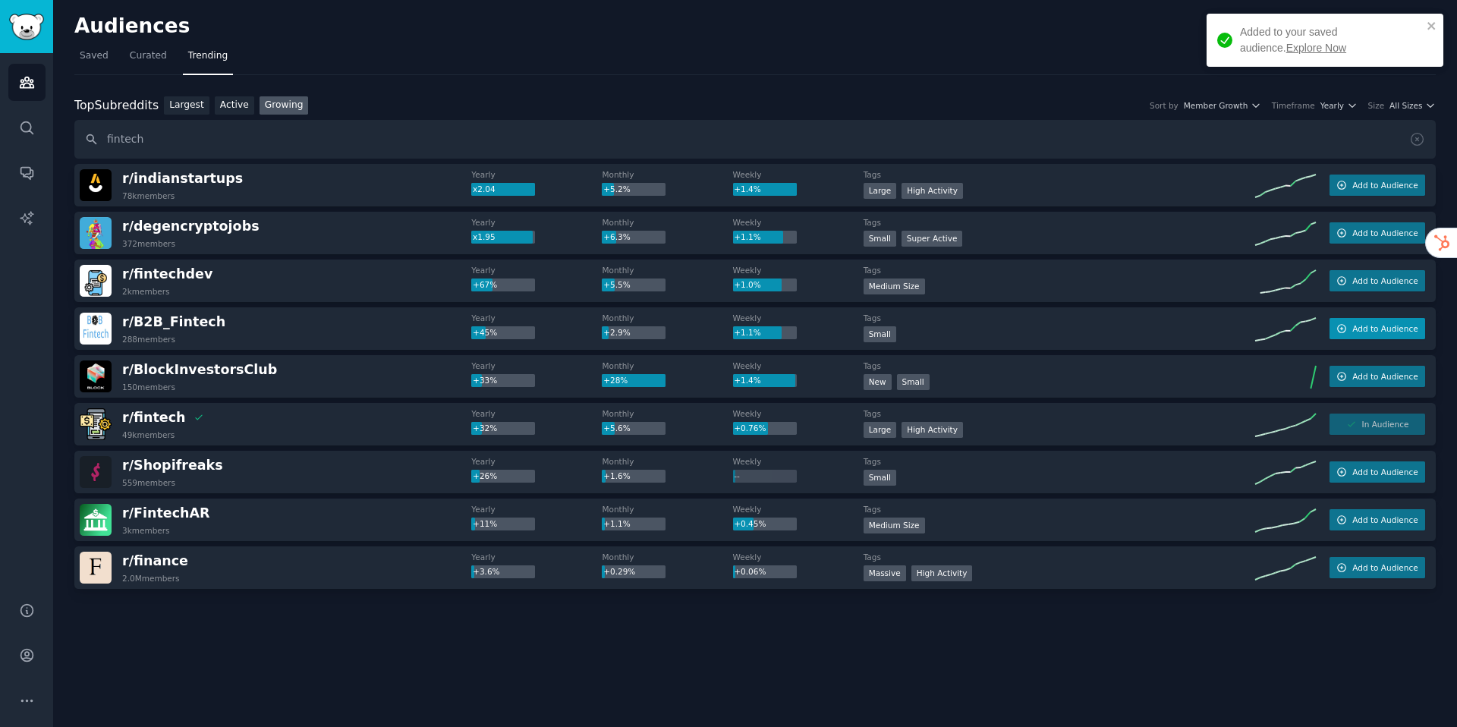
click at [1385, 320] on button "Add to Audience" at bounding box center [1377, 328] width 96 height 21
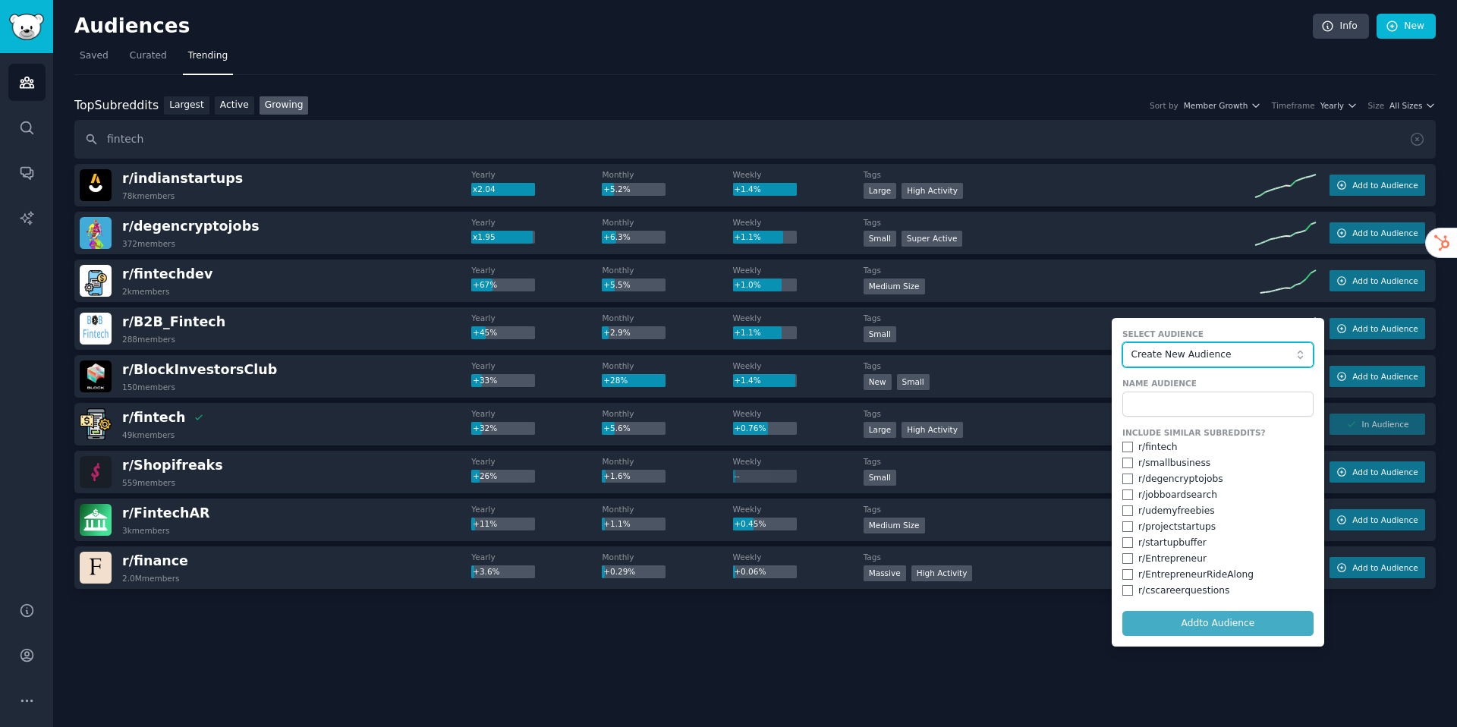
click at [1251, 351] on span "Create New Audience" at bounding box center [1213, 355] width 166 height 14
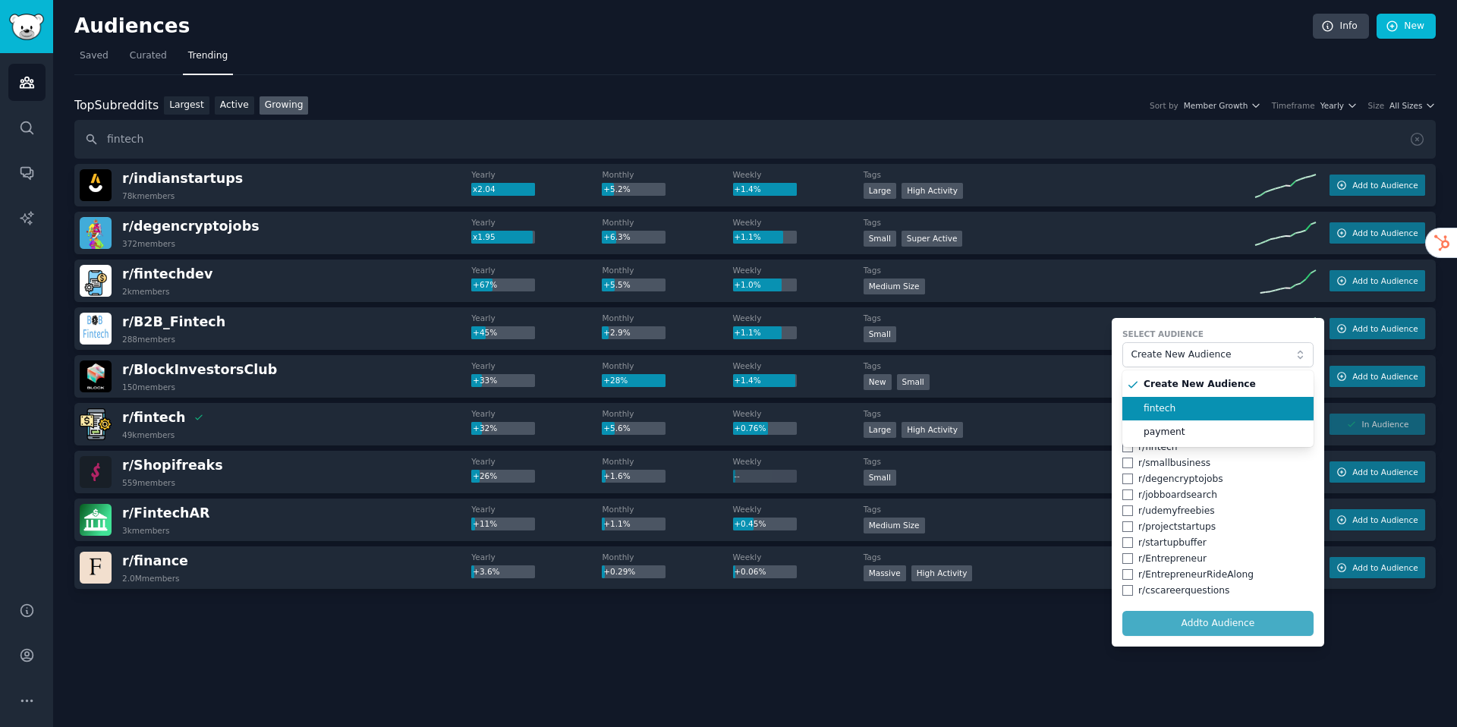
click at [1223, 402] on span "fintech" at bounding box center [1222, 409] width 159 height 14
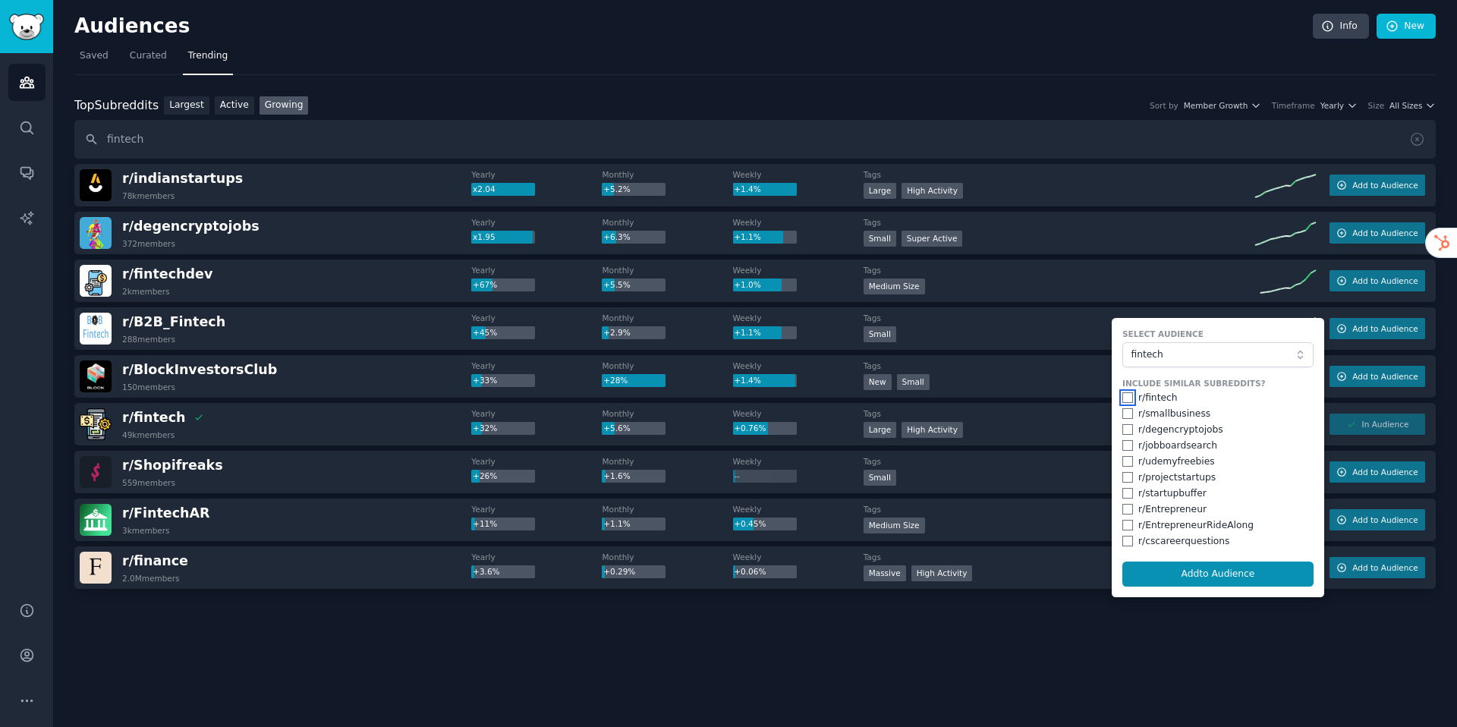
click at [1130, 401] on input "checkbox" at bounding box center [1127, 397] width 11 height 11
click at [1187, 575] on button "Add to Audience" at bounding box center [1217, 574] width 191 height 26
checkbox input "false"
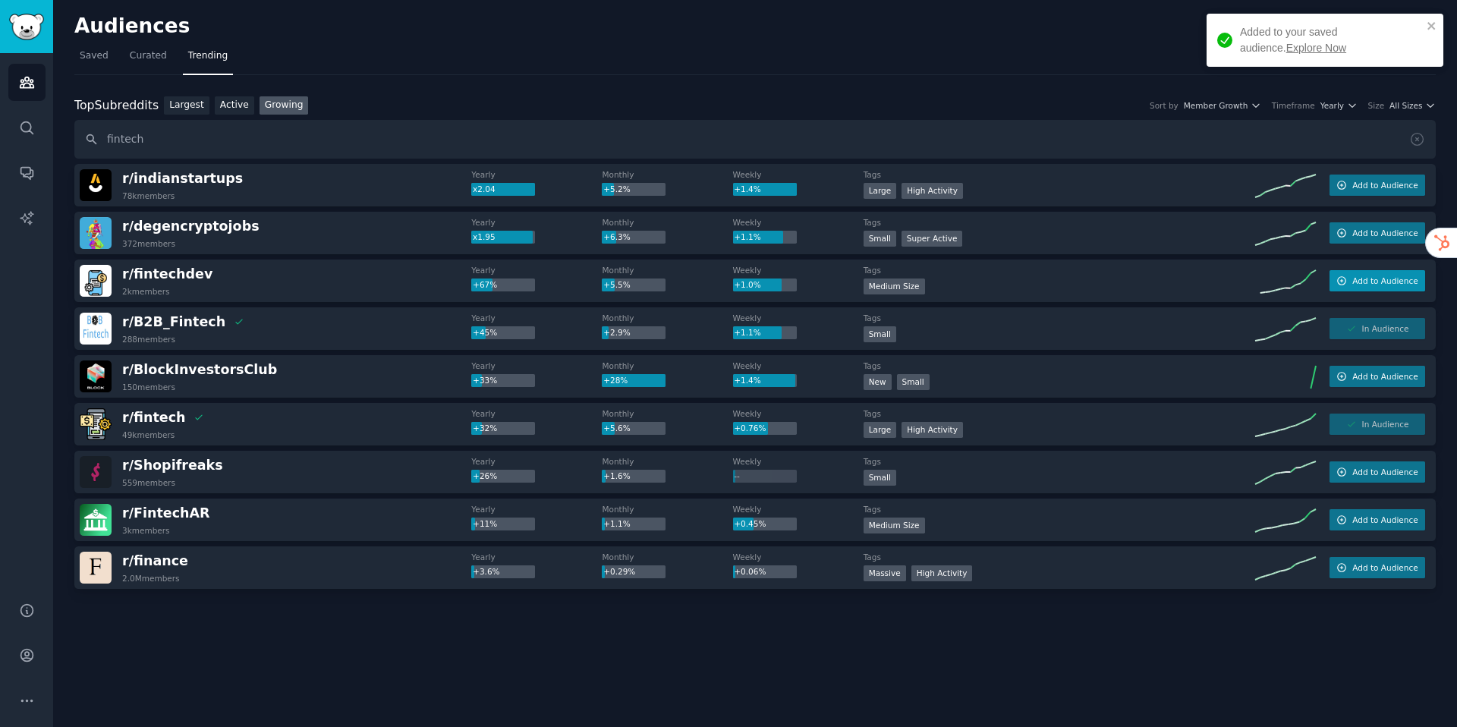
click at [1399, 279] on span "Add to Audience" at bounding box center [1384, 280] width 65 height 11
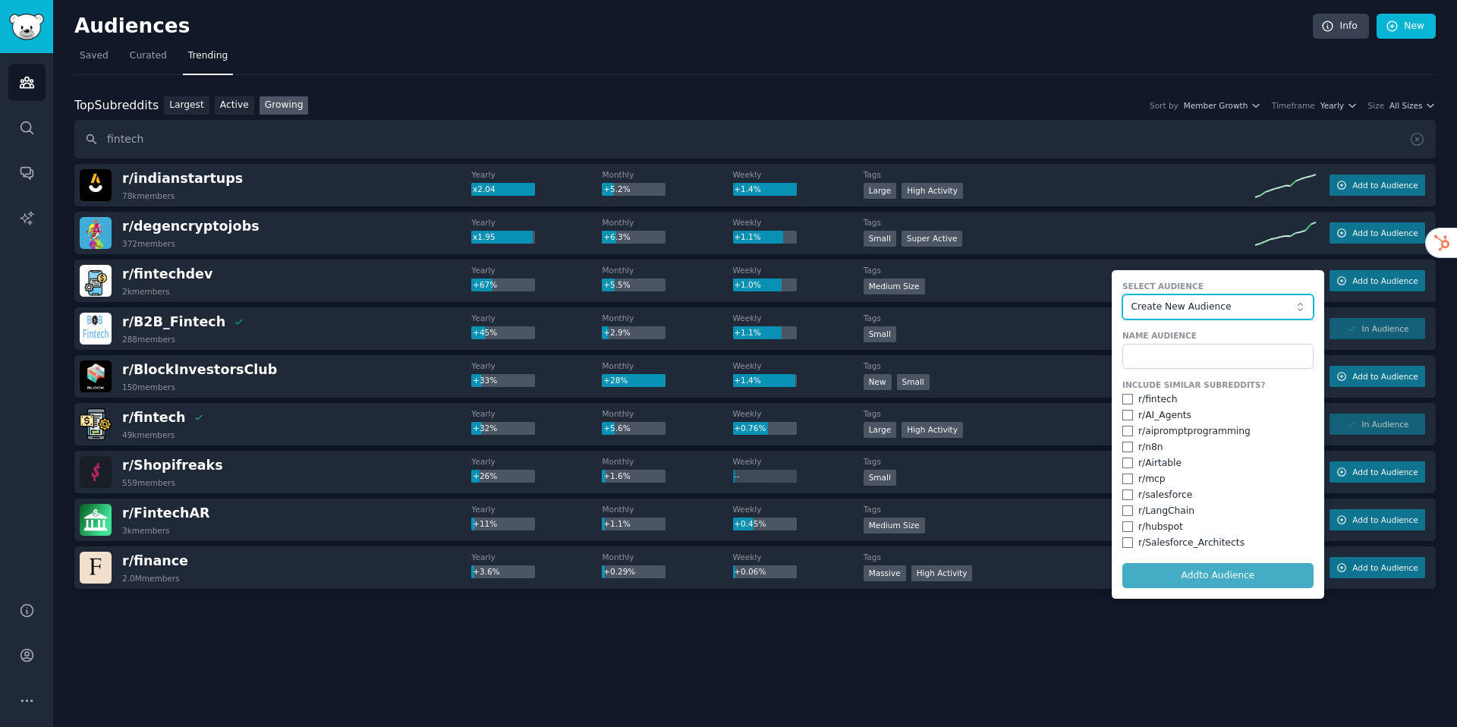
click at [1208, 303] on span "Create New Audience" at bounding box center [1213, 307] width 166 height 14
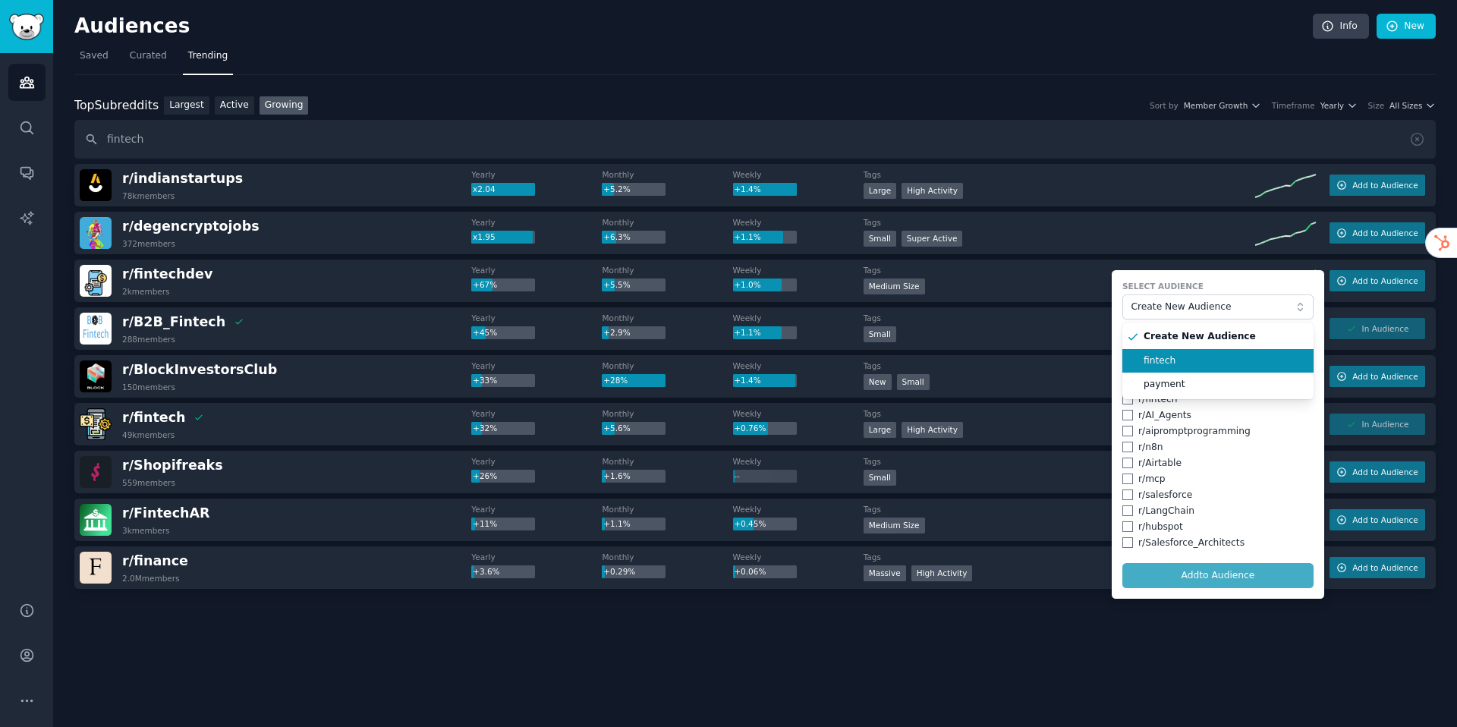
click at [1187, 359] on span "fintech" at bounding box center [1222, 361] width 159 height 14
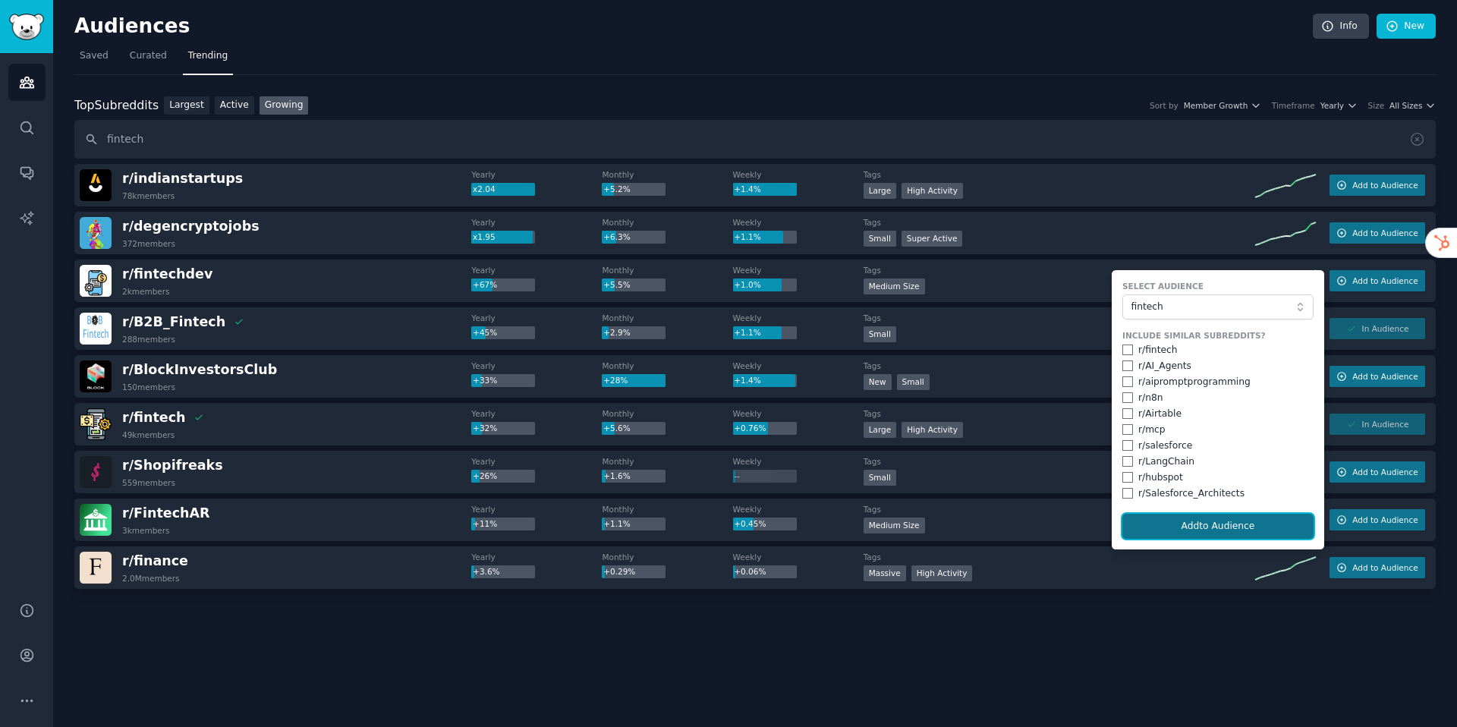
click at [1187, 529] on button "Add to Audience" at bounding box center [1217, 527] width 191 height 26
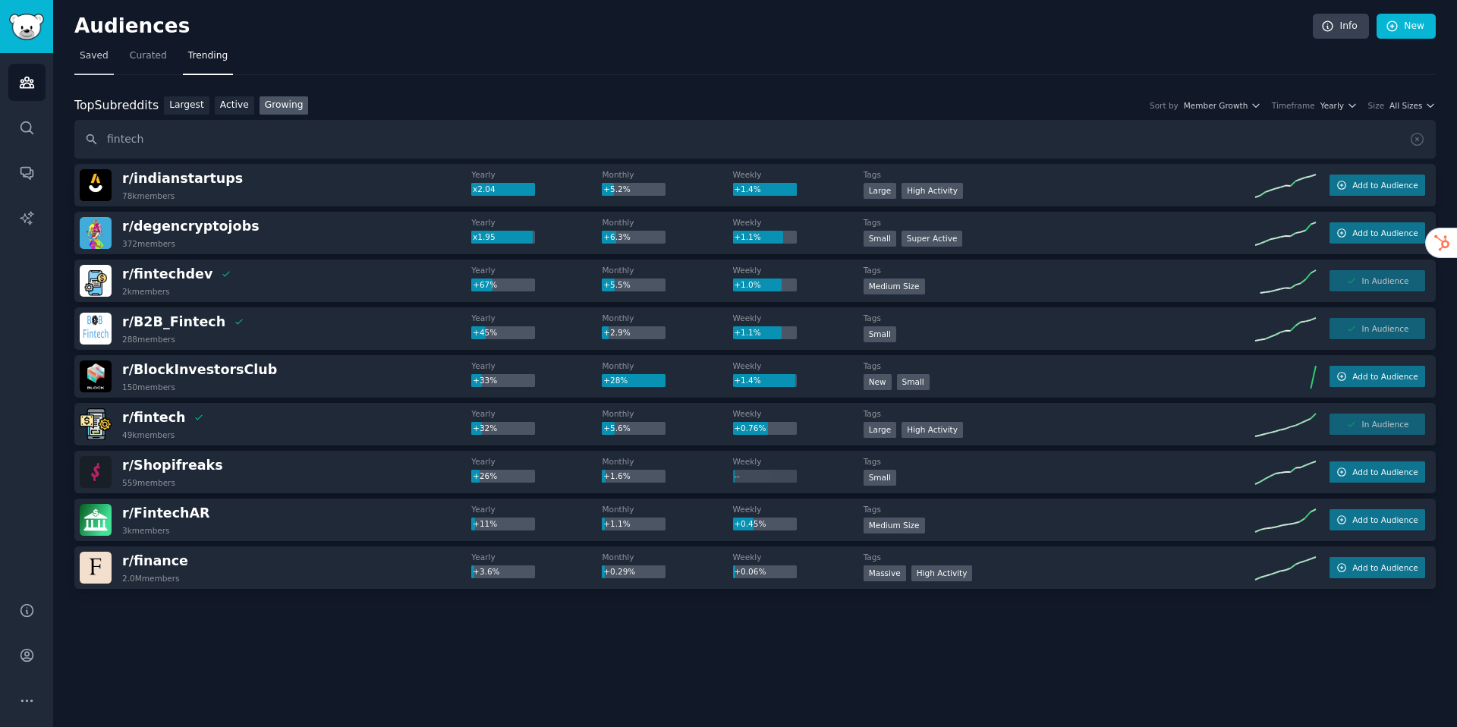
click at [89, 61] on span "Saved" at bounding box center [94, 56] width 29 height 14
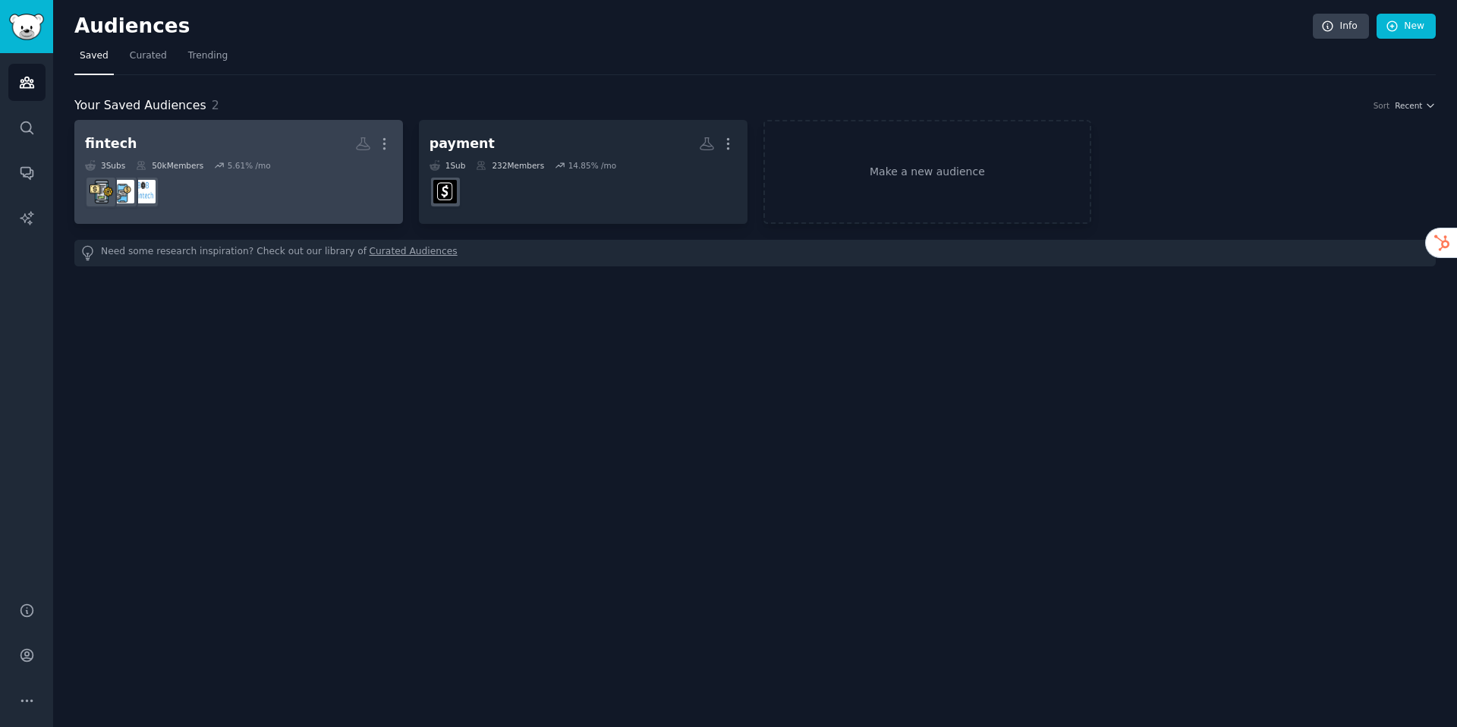
click at [182, 146] on h2 "fintech More" at bounding box center [238, 143] width 307 height 27
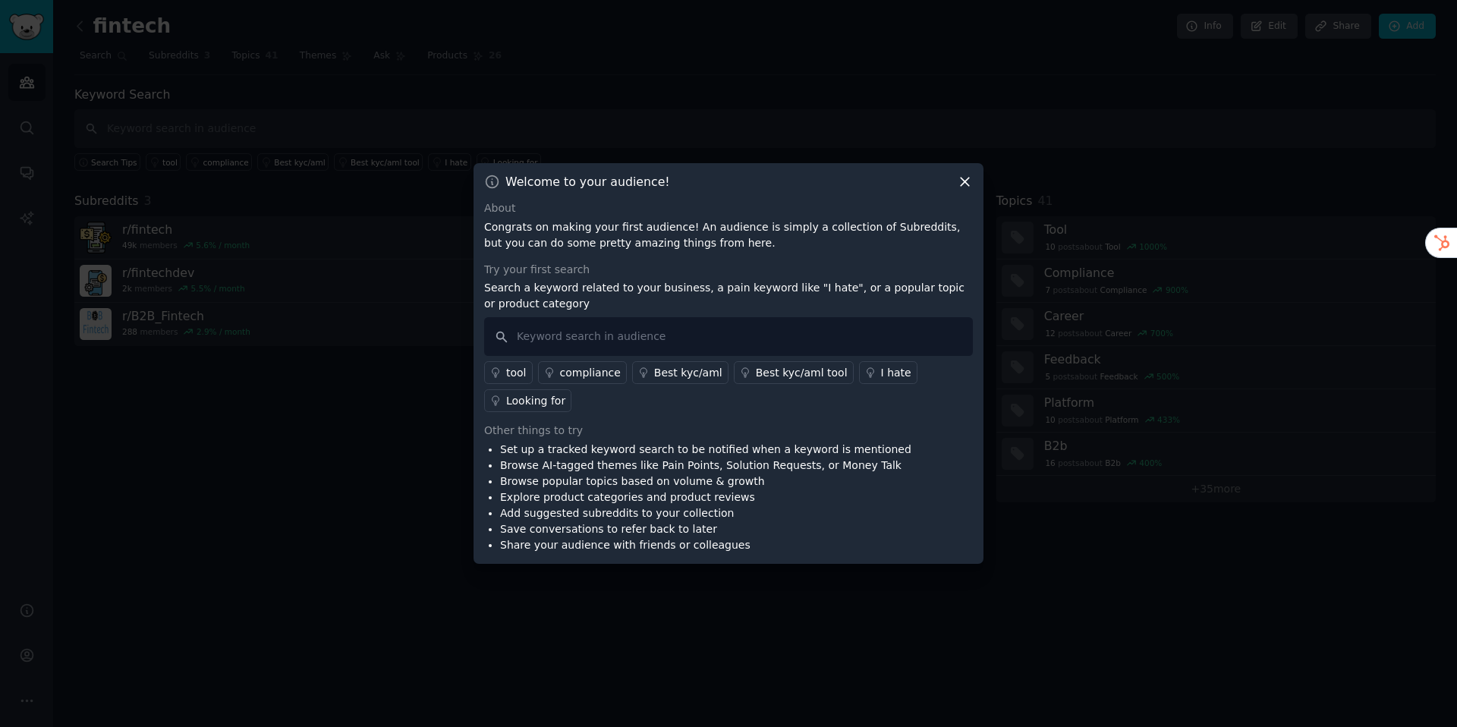
click at [672, 370] on div "Best kyc/aml" at bounding box center [688, 373] width 68 height 16
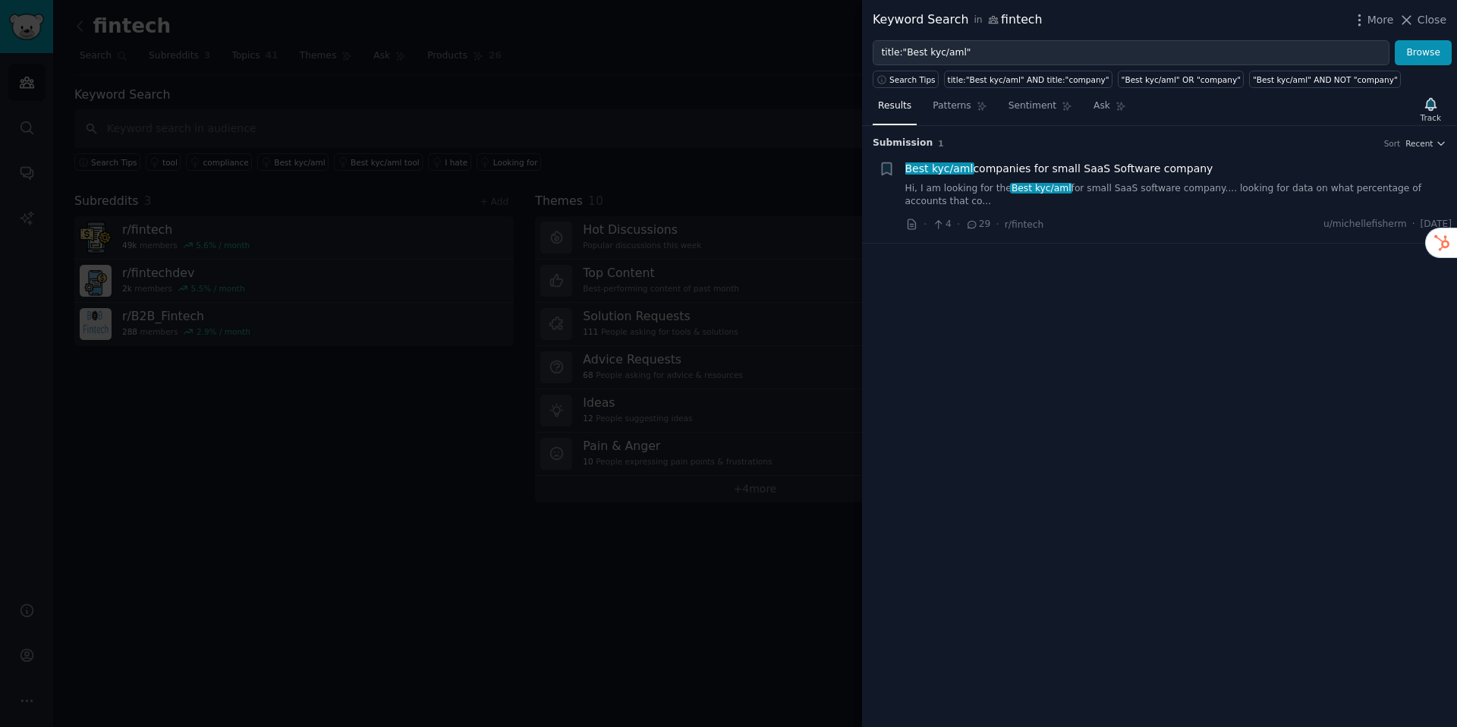
click at [1115, 188] on link "Hi, I am looking for the Best kyc/aml for small SaaS software company.... looki…" at bounding box center [1178, 195] width 547 height 27
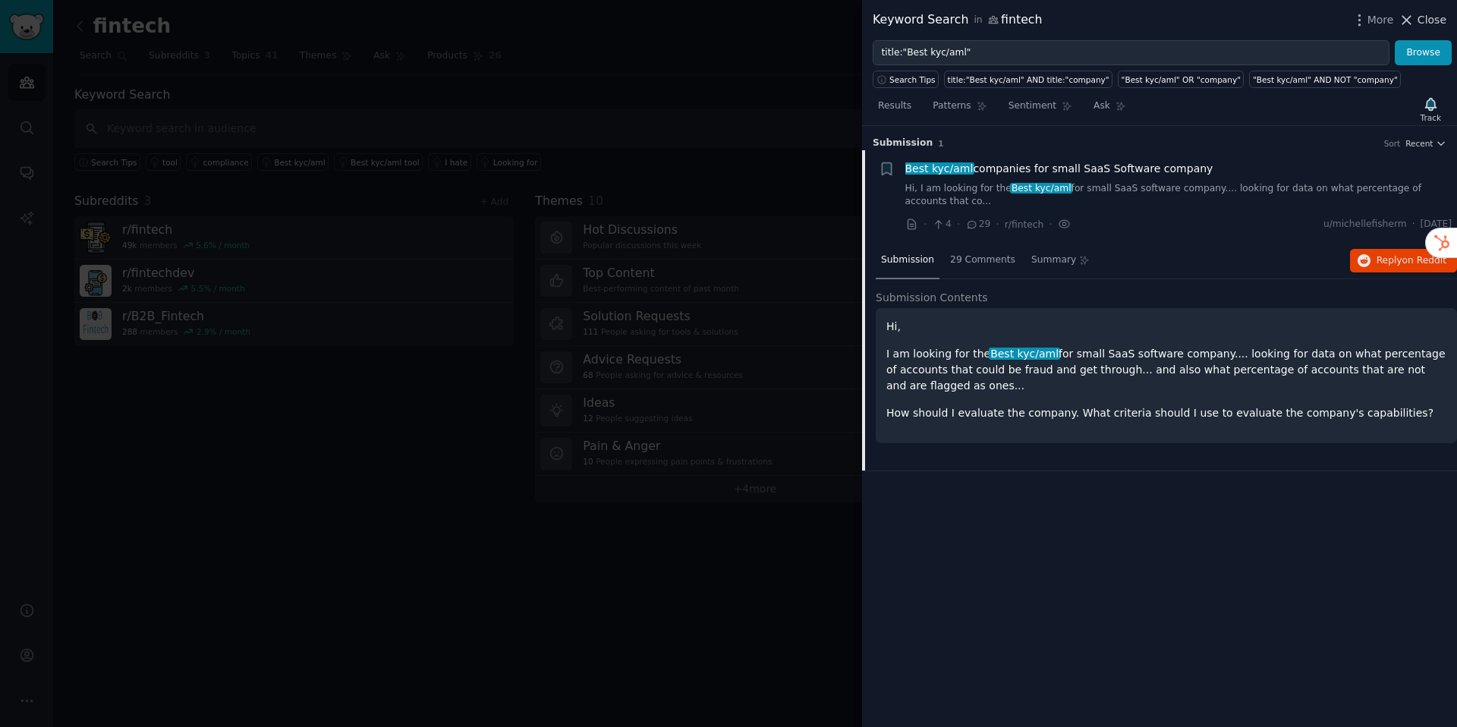
click at [1414, 19] on icon at bounding box center [1406, 20] width 16 height 16
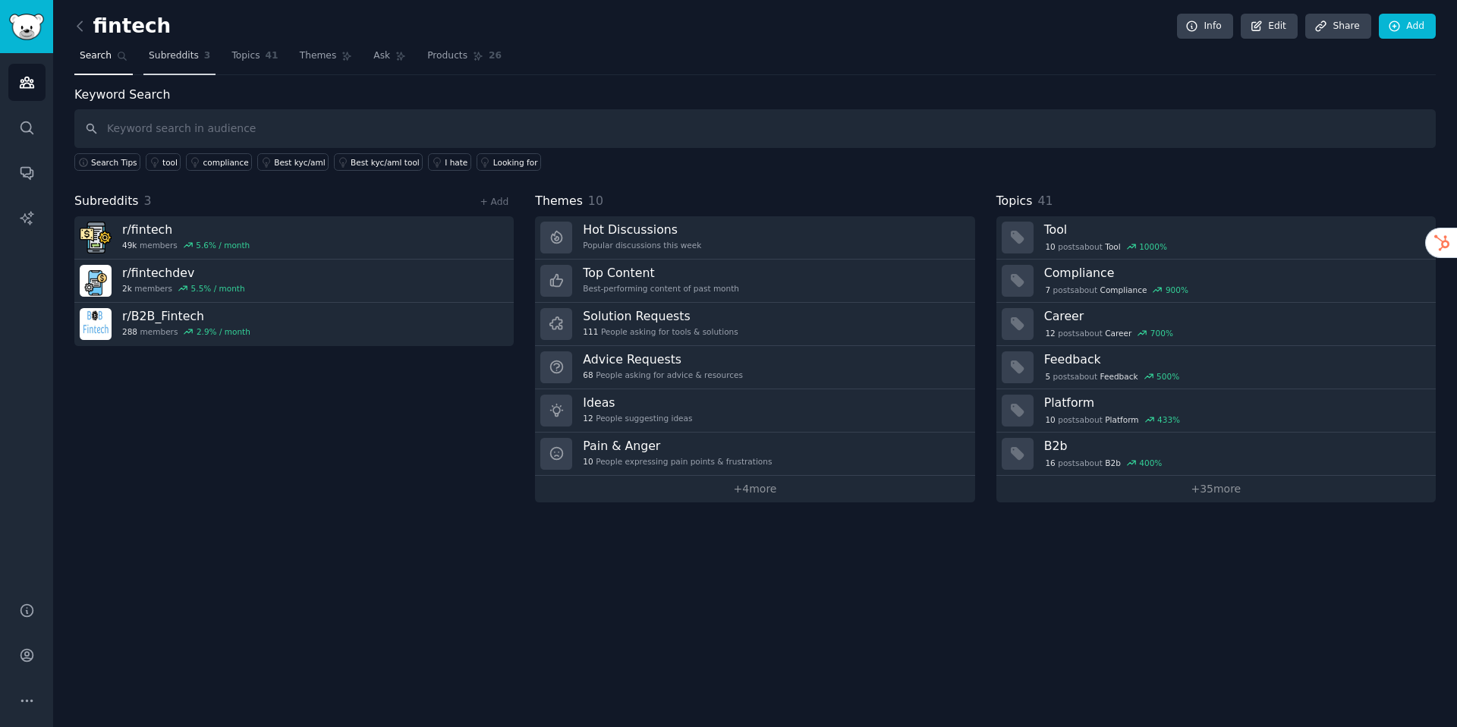
click at [187, 50] on span "Subreddits" at bounding box center [174, 56] width 50 height 14
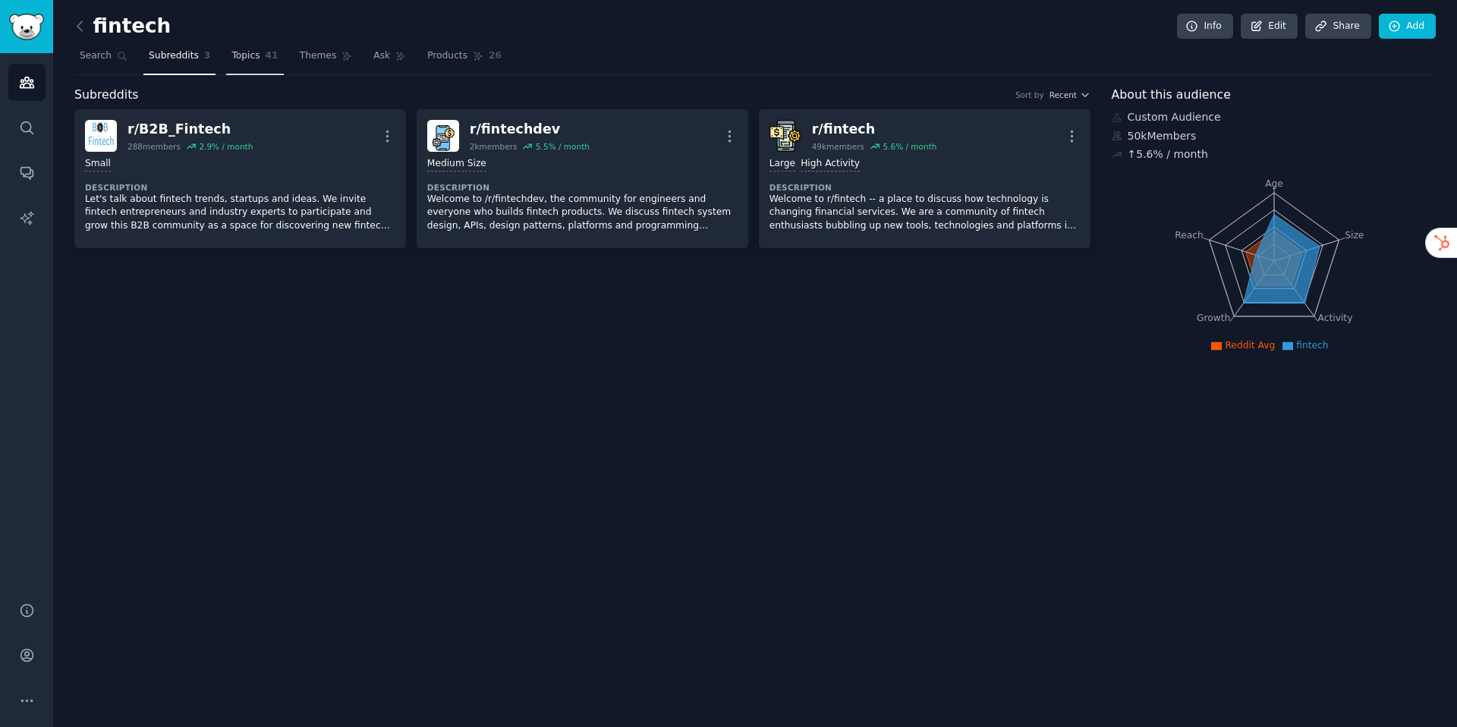
click at [250, 54] on span "Topics" at bounding box center [245, 56] width 28 height 14
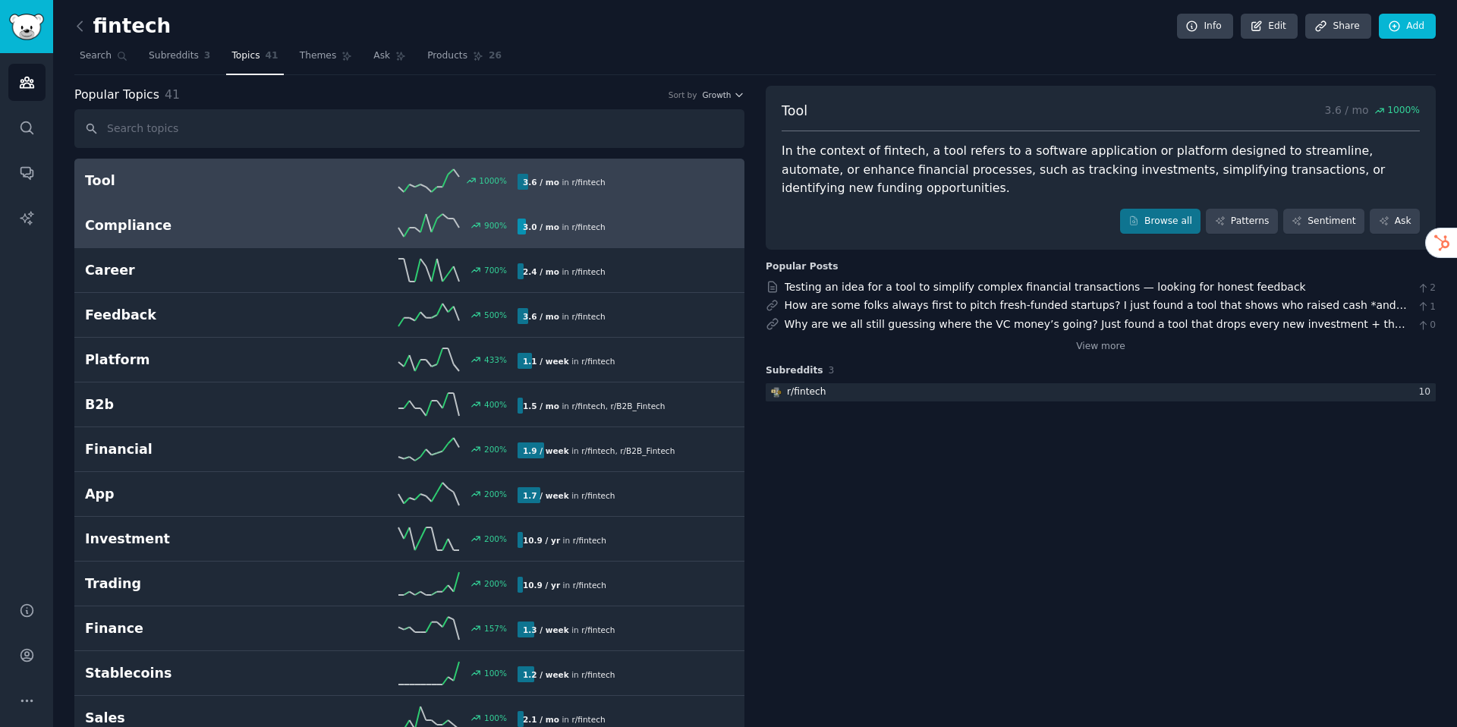
click at [295, 218] on h2 "Compliance" at bounding box center [193, 225] width 216 height 19
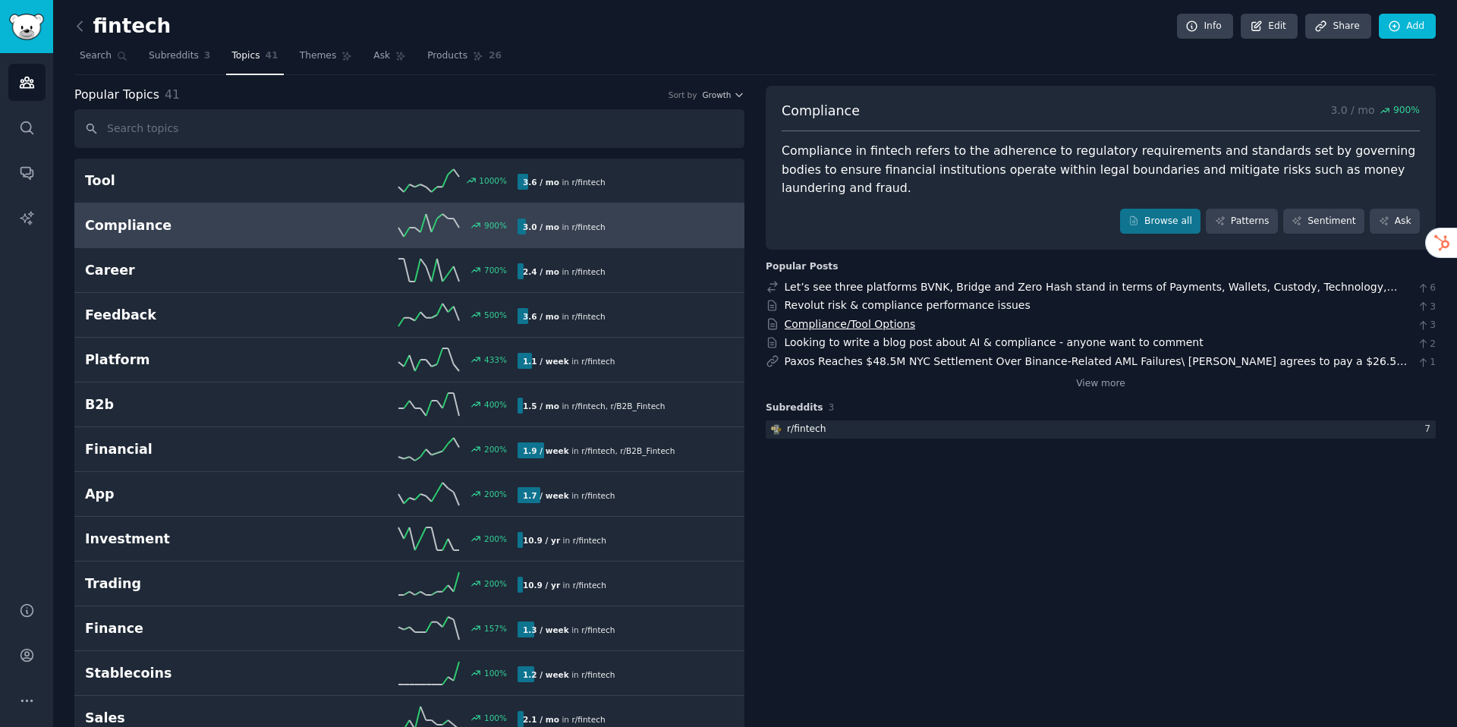
click at [827, 318] on link "Compliance/Tool Options" at bounding box center [849, 324] width 131 height 12
